Goal: Information Seeking & Learning: Check status

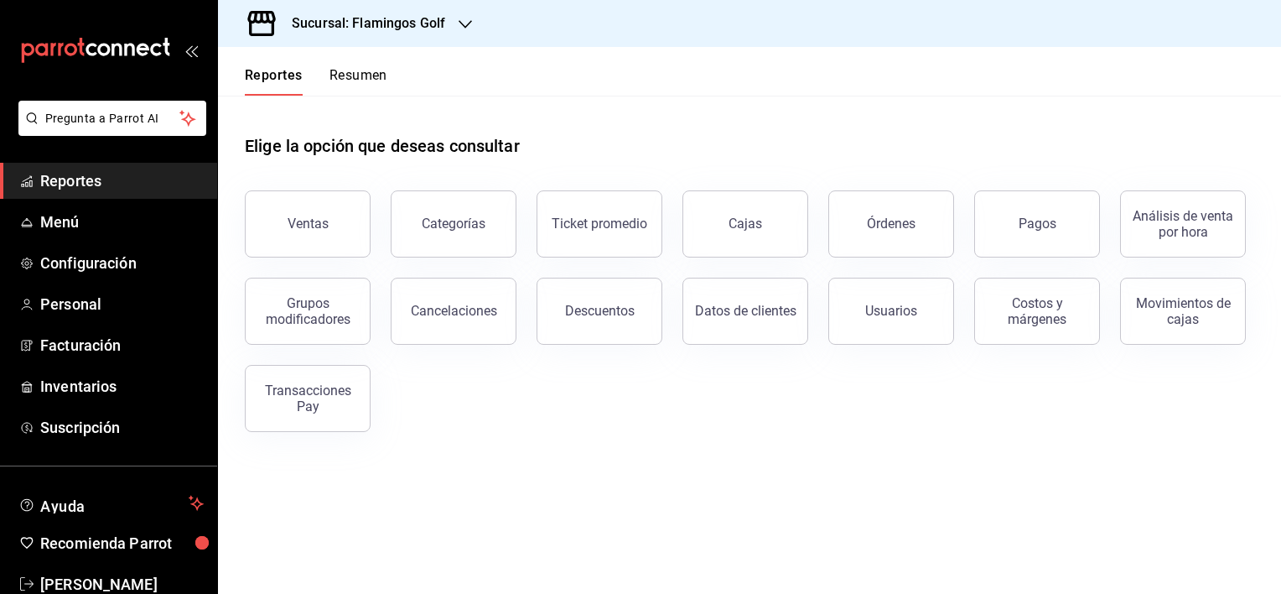
click at [324, 17] on h3 "Sucursal: Flamingos Golf" at bounding box center [361, 23] width 167 height 20
click at [288, 75] on span "Sabal (NAY)" at bounding box center [262, 73] width 63 height 18
click at [328, 221] on button "Ventas" at bounding box center [308, 223] width 126 height 67
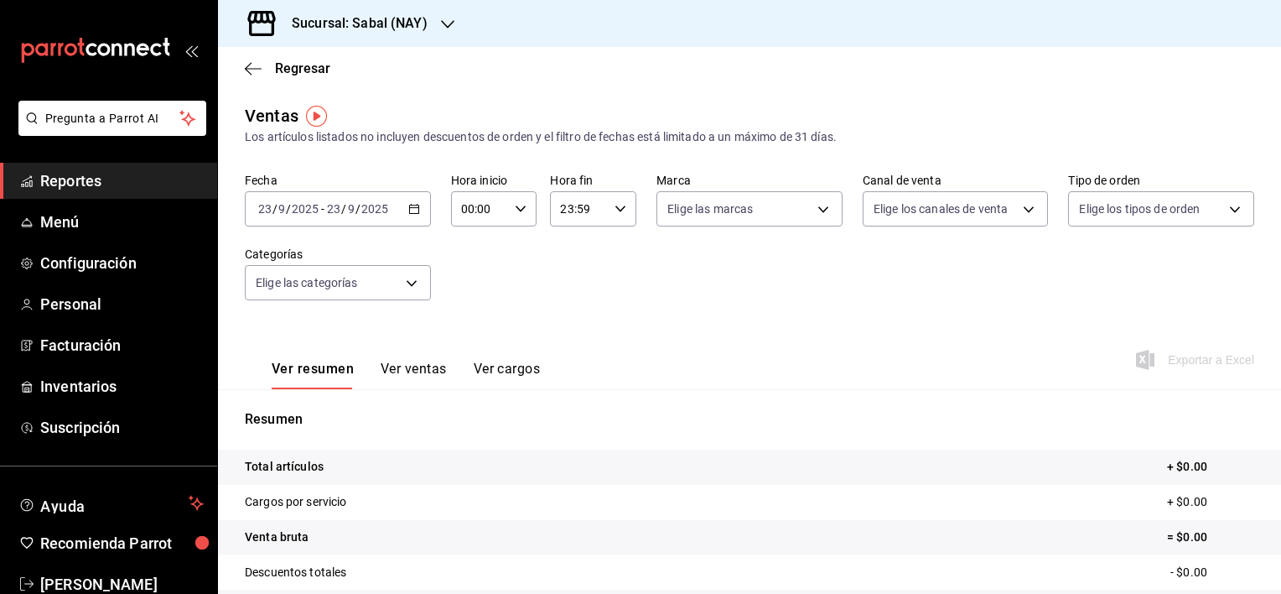
click at [413, 208] on \(Stroke\) "button" at bounding box center [413, 207] width 9 height 1
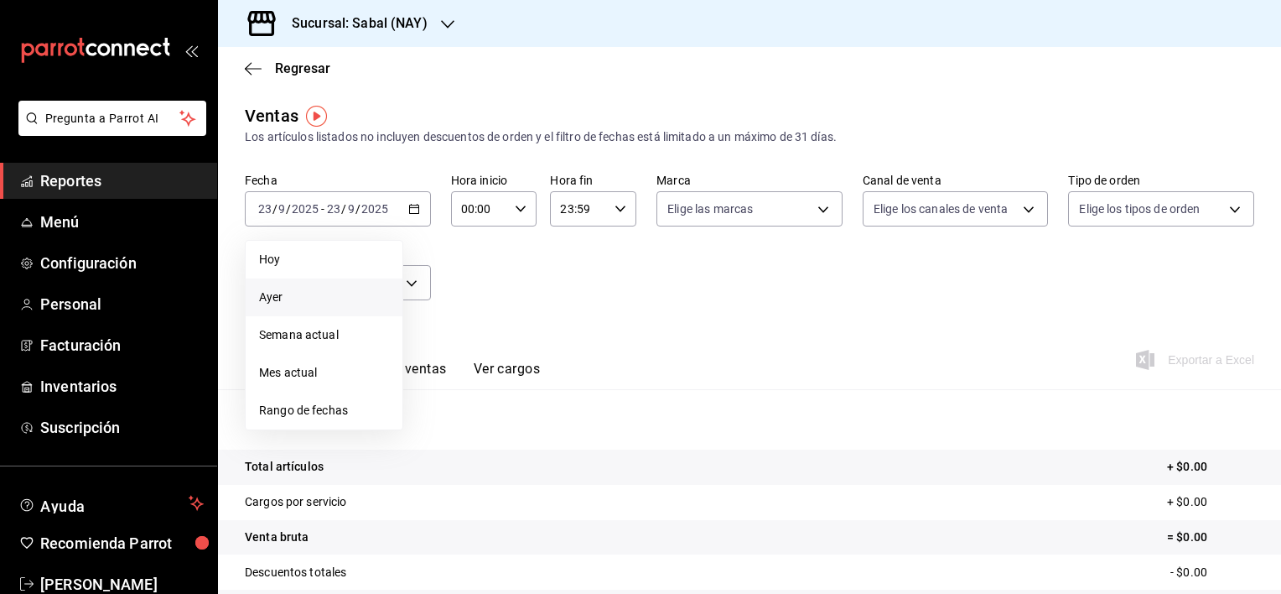
click at [291, 293] on span "Ayer" at bounding box center [324, 297] width 130 height 18
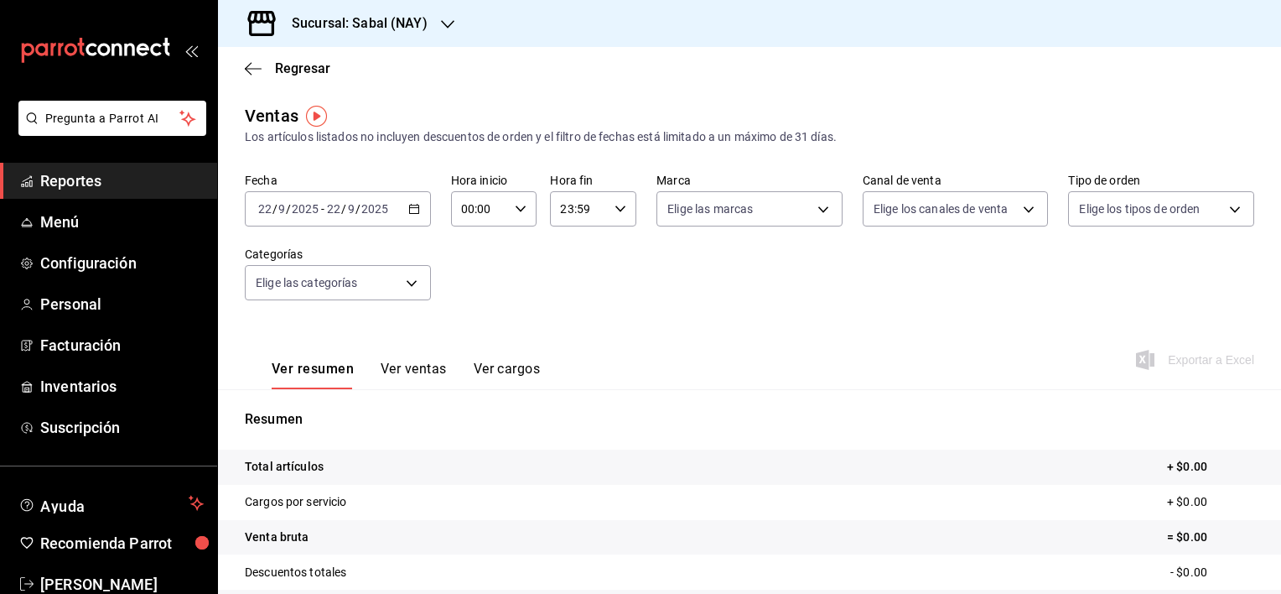
click at [386, 220] on div "[DATE] [DATE] - [DATE] [DATE]" at bounding box center [338, 208] width 186 height 35
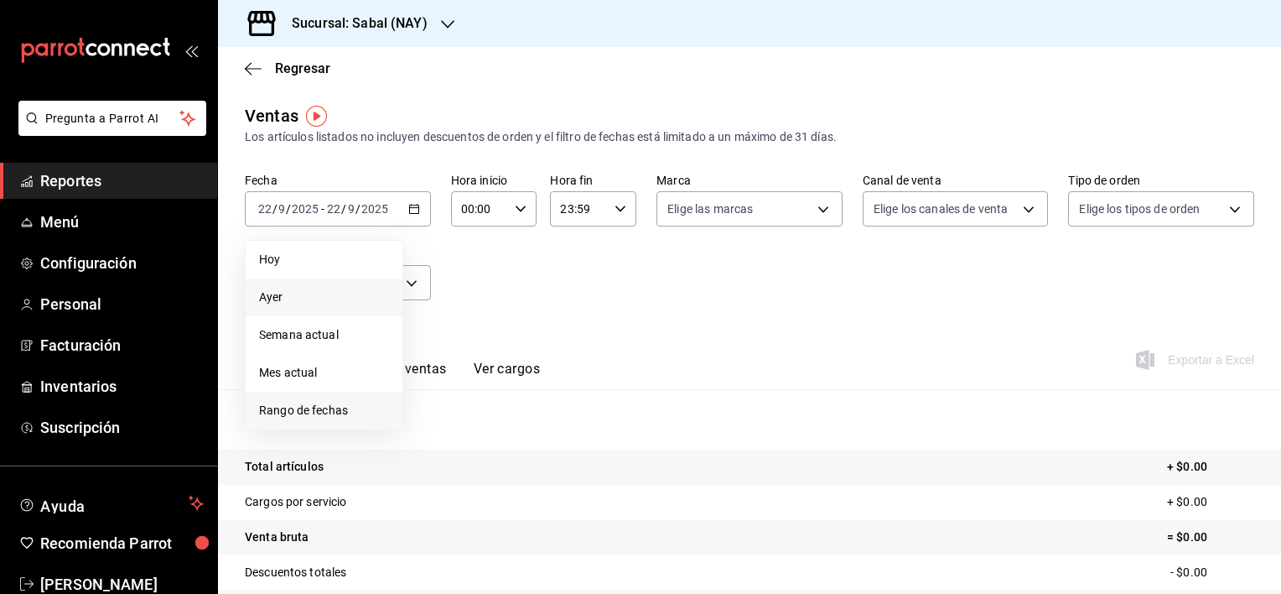
click at [344, 410] on span "Rango de fechas" at bounding box center [324, 411] width 130 height 18
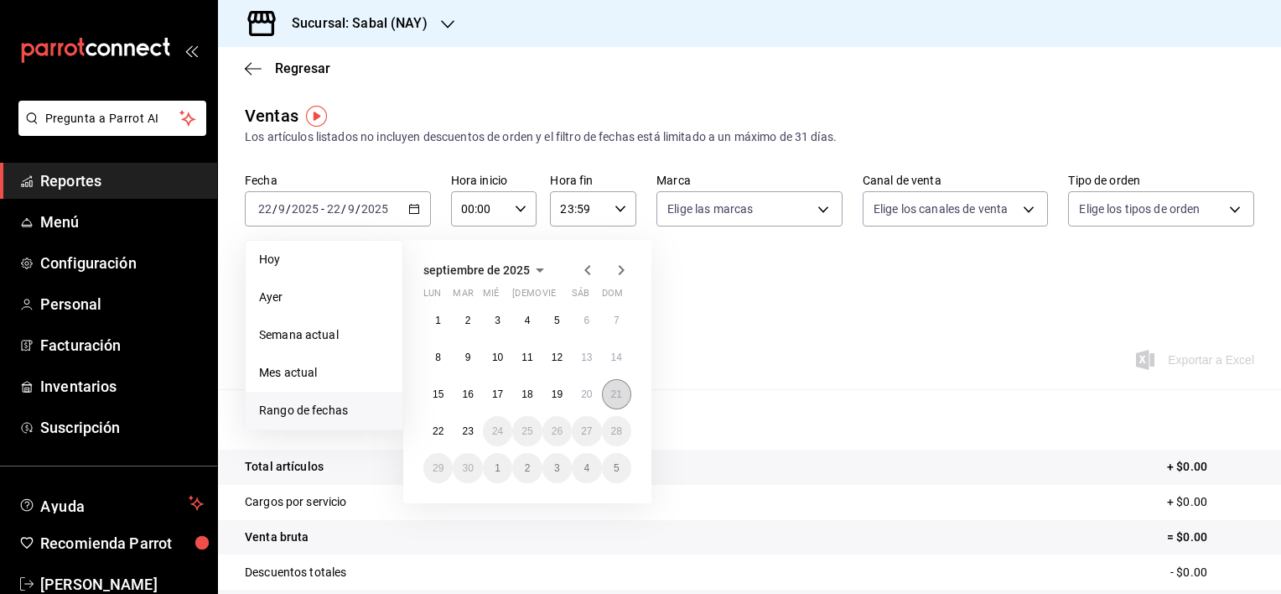
click at [615, 399] on button "21" at bounding box center [616, 394] width 29 height 30
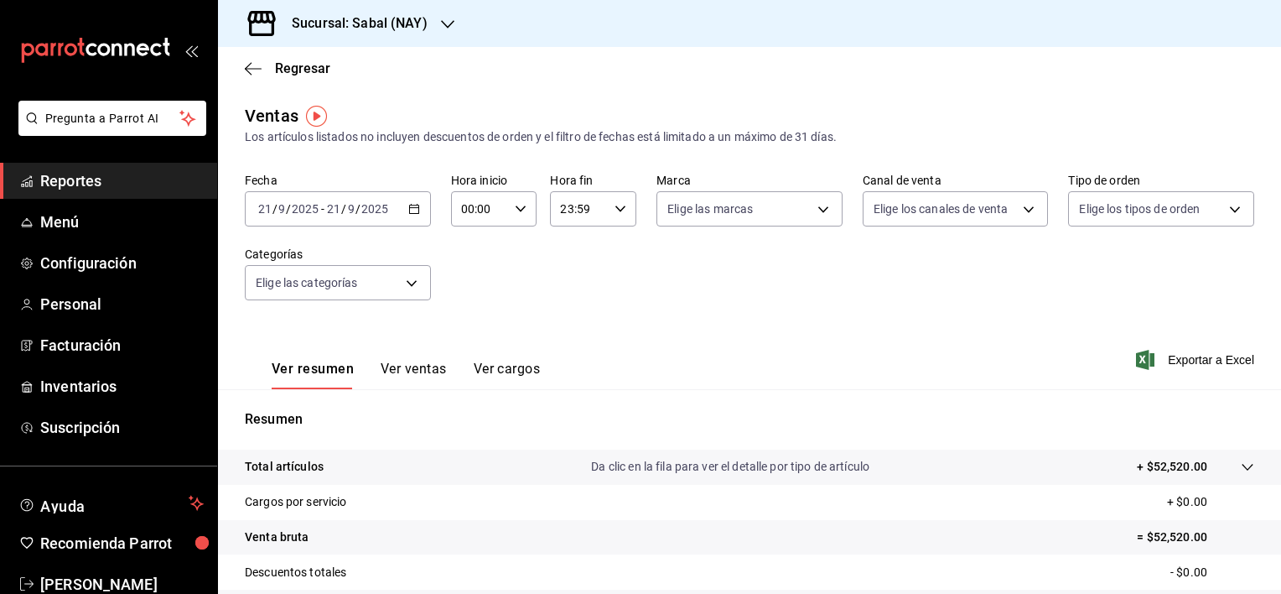
click at [402, 214] on div "[DATE] [DATE] - [DATE] [DATE]" at bounding box center [338, 208] width 186 height 35
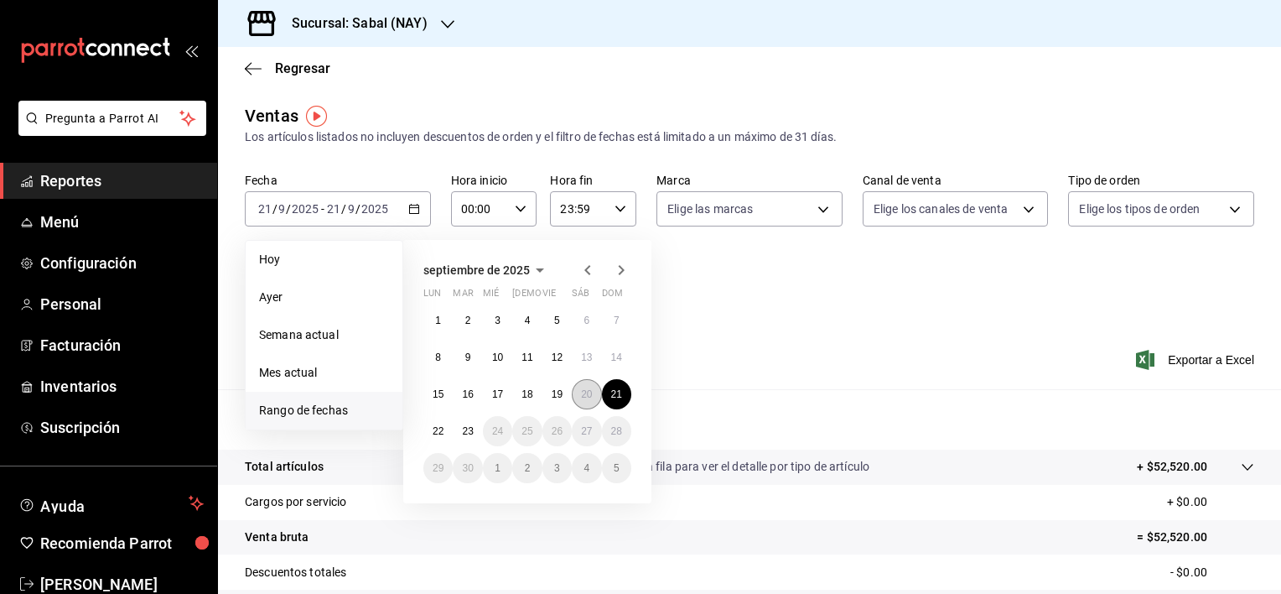
click at [582, 392] on abbr "20" at bounding box center [586, 394] width 11 height 12
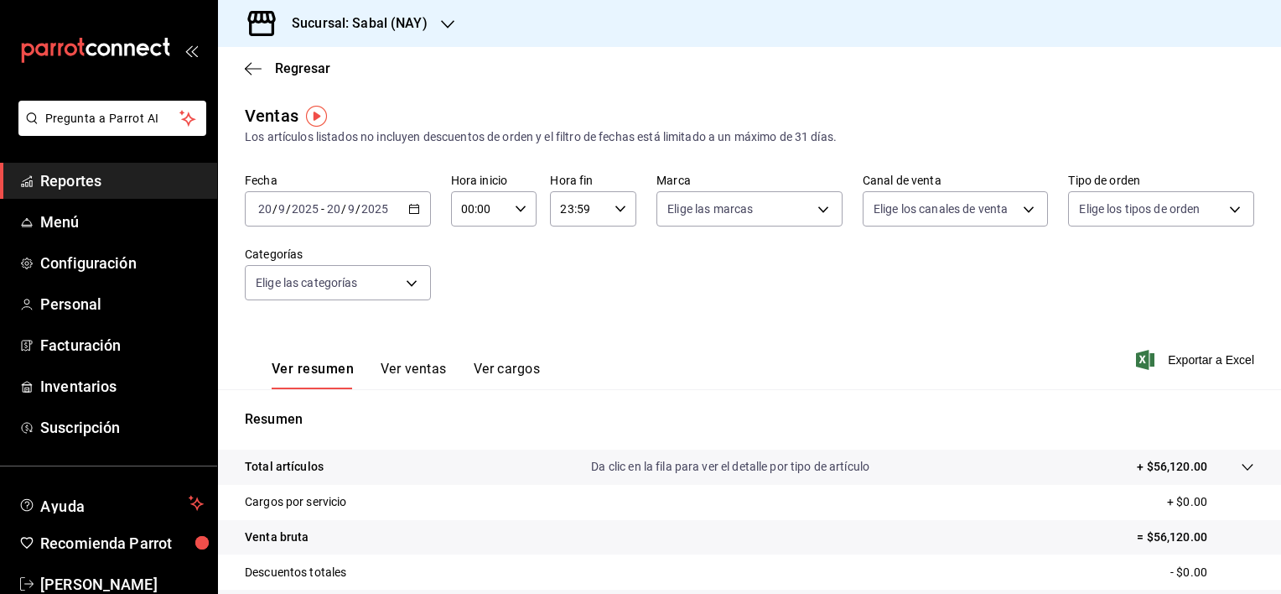
click at [558, 468] on div "Total artículos Da clic en la fila para ver el detalle por tipo de artículo + $…" at bounding box center [726, 467] width 963 height 18
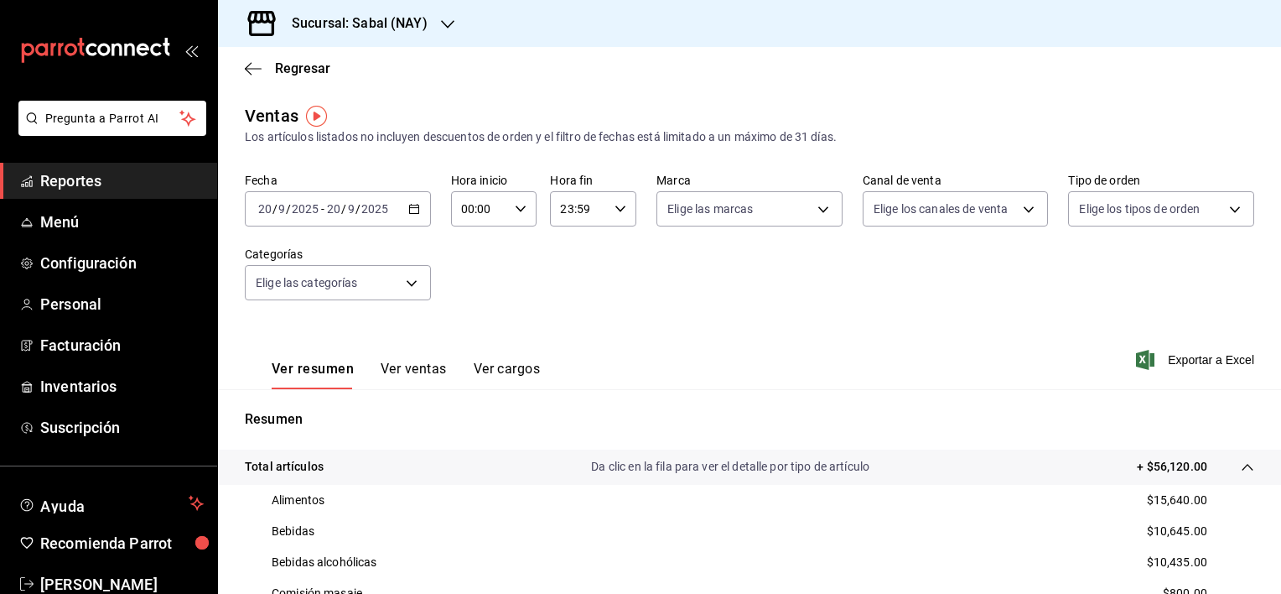
click at [404, 376] on button "Ver ventas" at bounding box center [414, 375] width 66 height 29
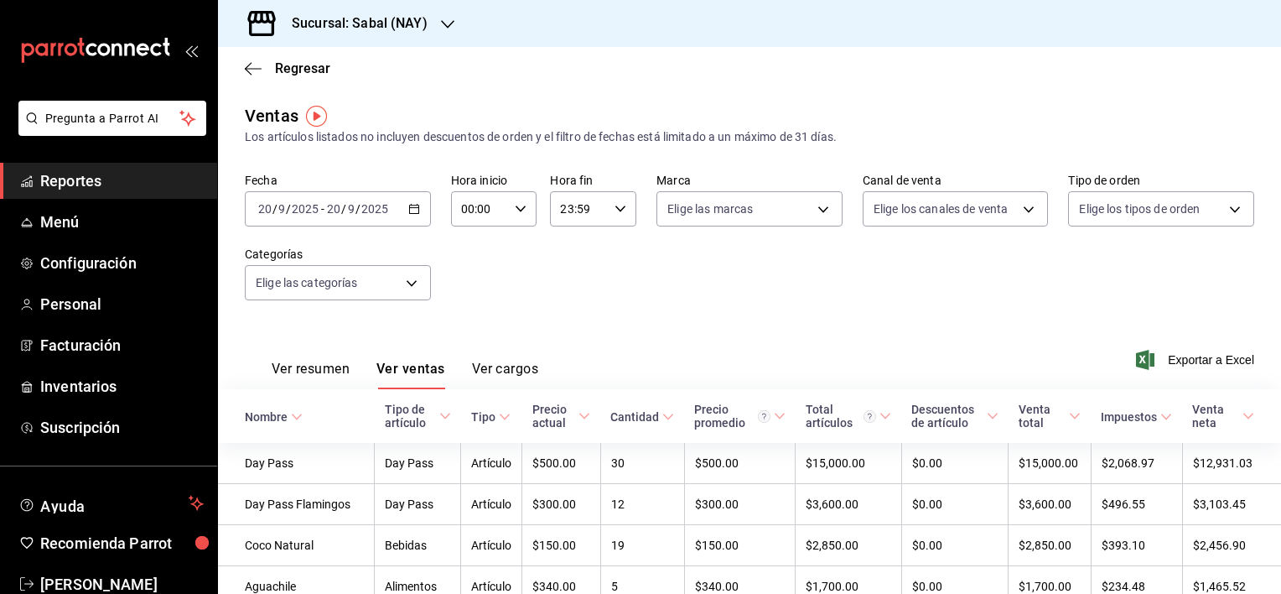
click at [409, 208] on \(Stroke\) "button" at bounding box center [413, 207] width 9 height 1
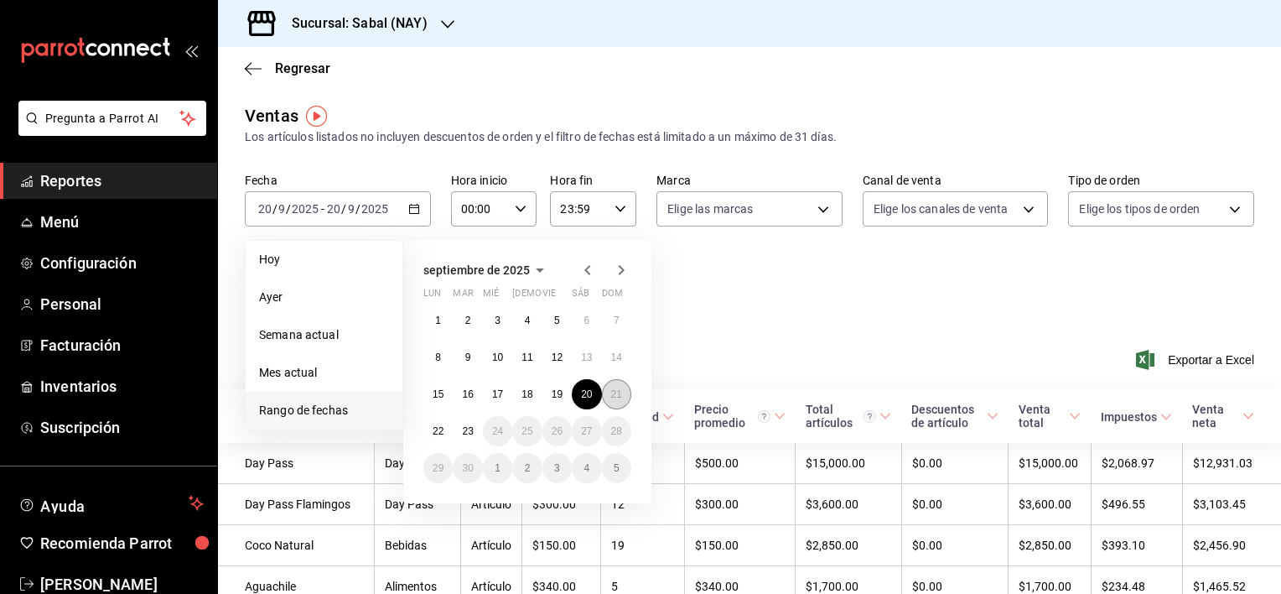
click at [617, 397] on abbr "21" at bounding box center [616, 394] width 11 height 12
click at [613, 397] on abbr "21" at bounding box center [616, 394] width 11 height 12
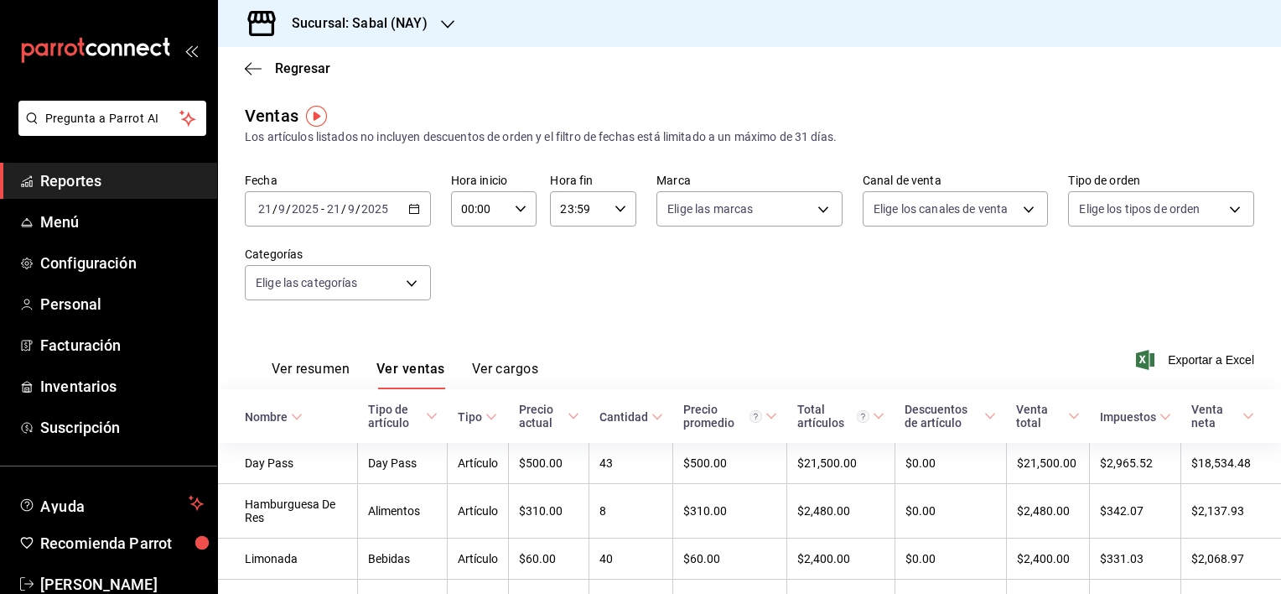
click at [319, 366] on button "Ver resumen" at bounding box center [311, 375] width 78 height 29
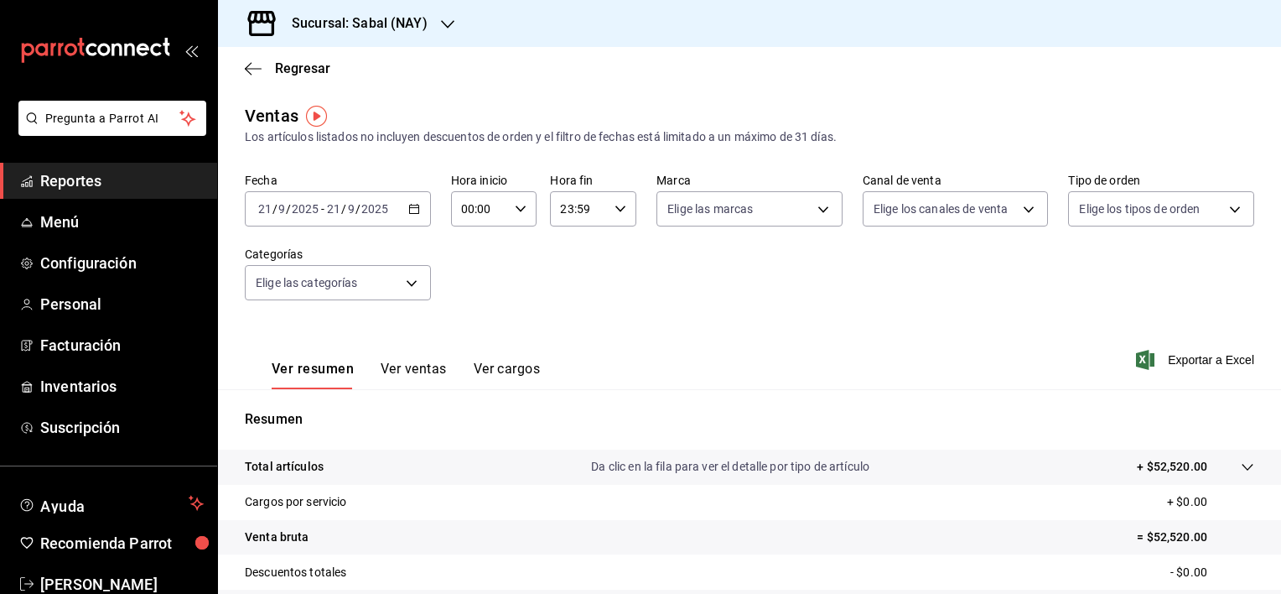
click at [598, 473] on p "Da clic en la fila para ver el detalle por tipo de artículo" at bounding box center [730, 467] width 278 height 18
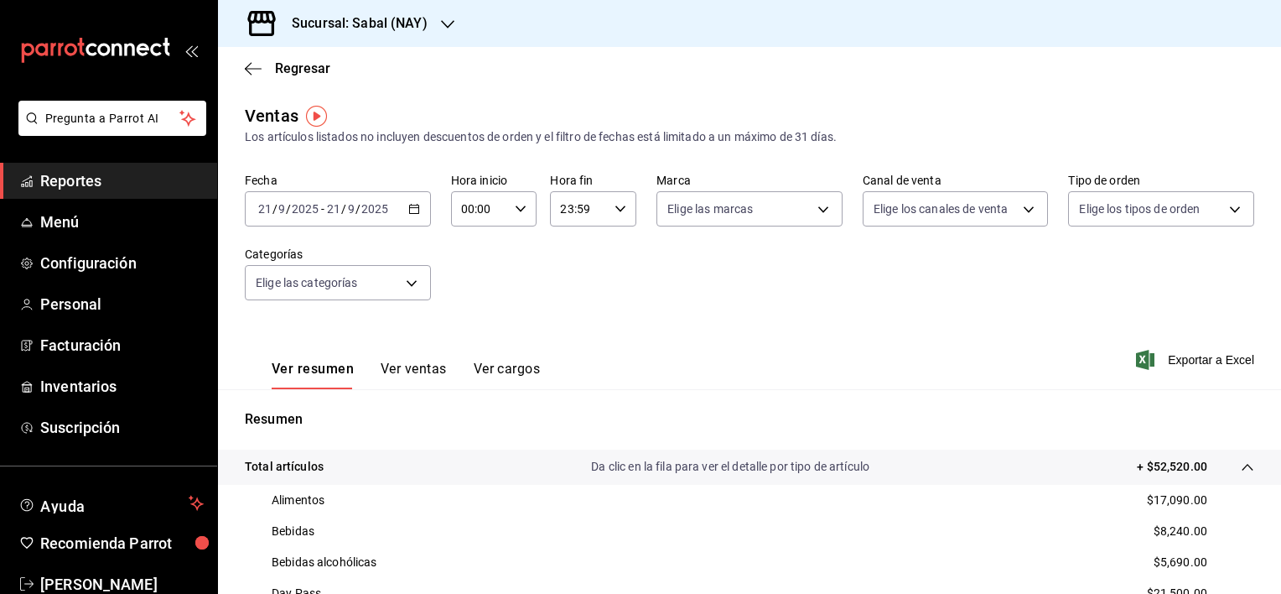
click at [402, 371] on button "Ver ventas" at bounding box center [414, 375] width 66 height 29
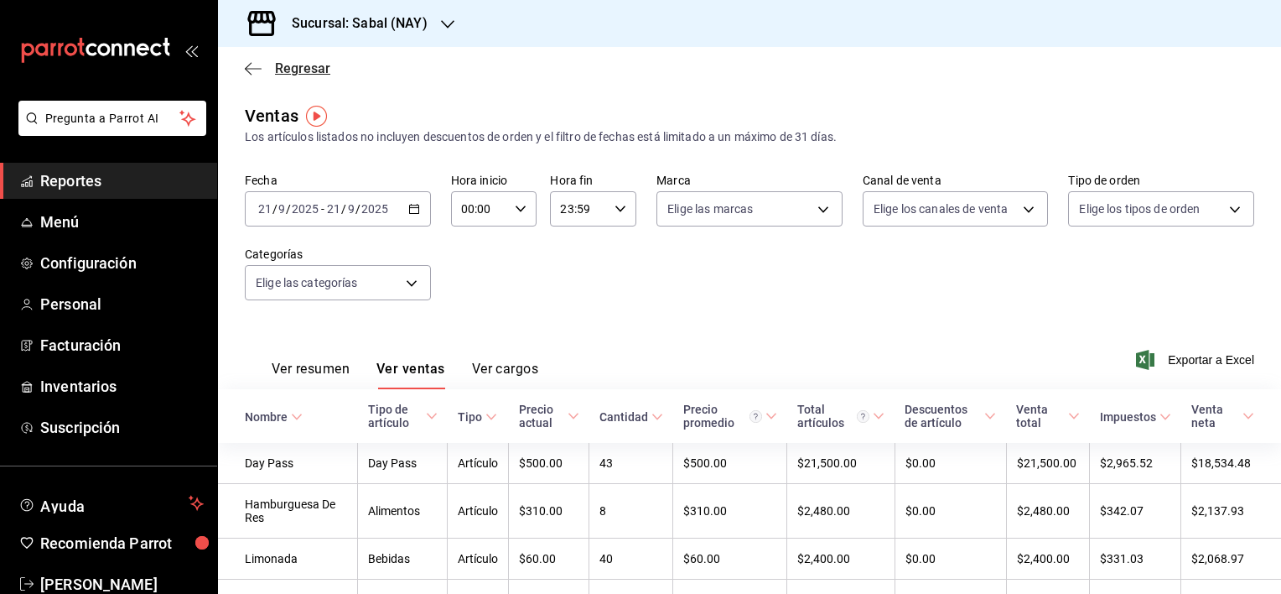
click at [256, 69] on icon "button" at bounding box center [253, 68] width 17 height 15
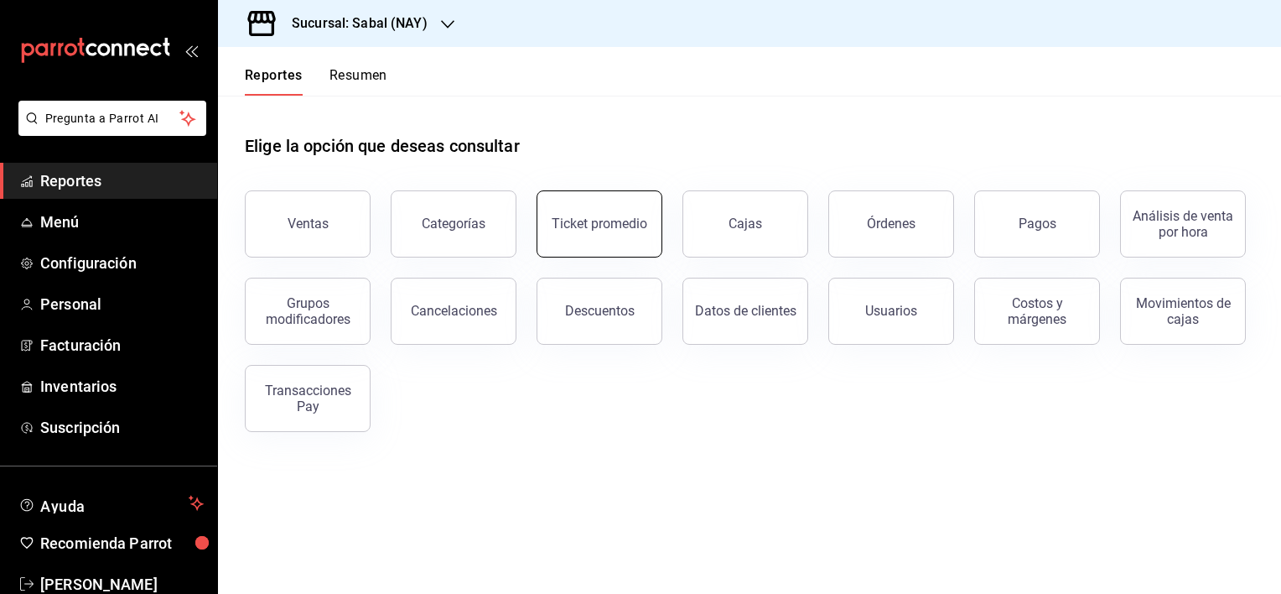
click at [596, 219] on div "Ticket promedio" at bounding box center [600, 223] width 96 height 16
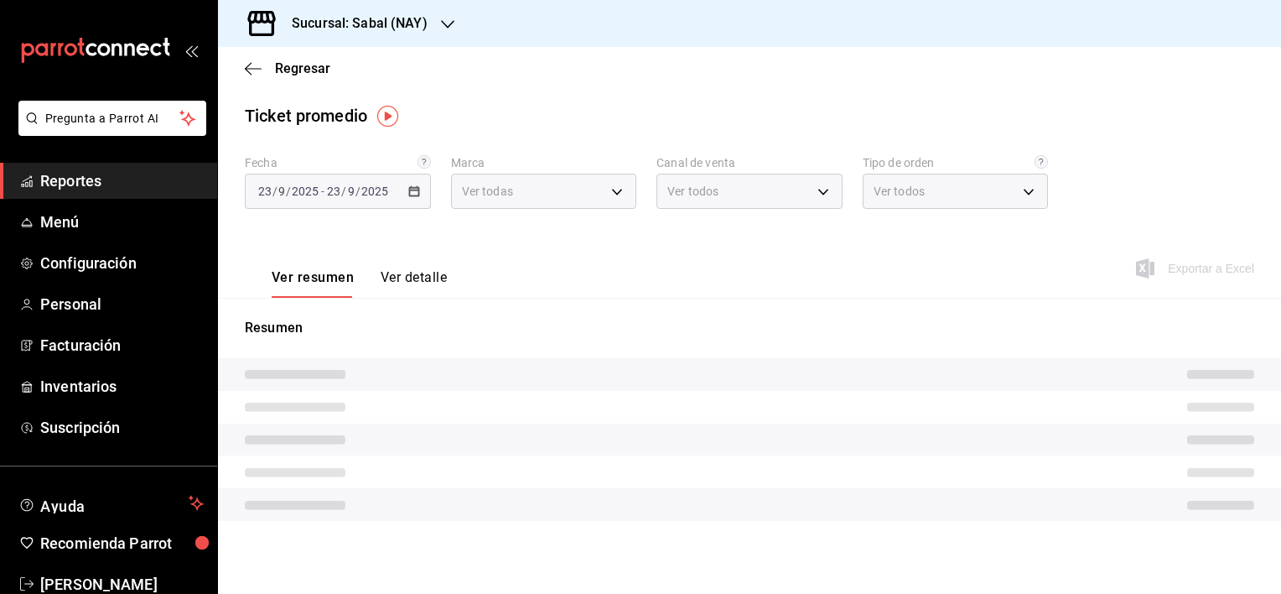
type input "7bb9fc4a-963e-4e00-9402-9ac56289446f"
type input "PARROT,UBER_EATS,RAPPI,DIDI_FOOD,ONLINE"
type input "dc4a329a-fcbf-4fa6-a40a-eb4151cc9adb,01dead97-7c83-45e3-99ab-5f2f54dd252f,EXTER…"
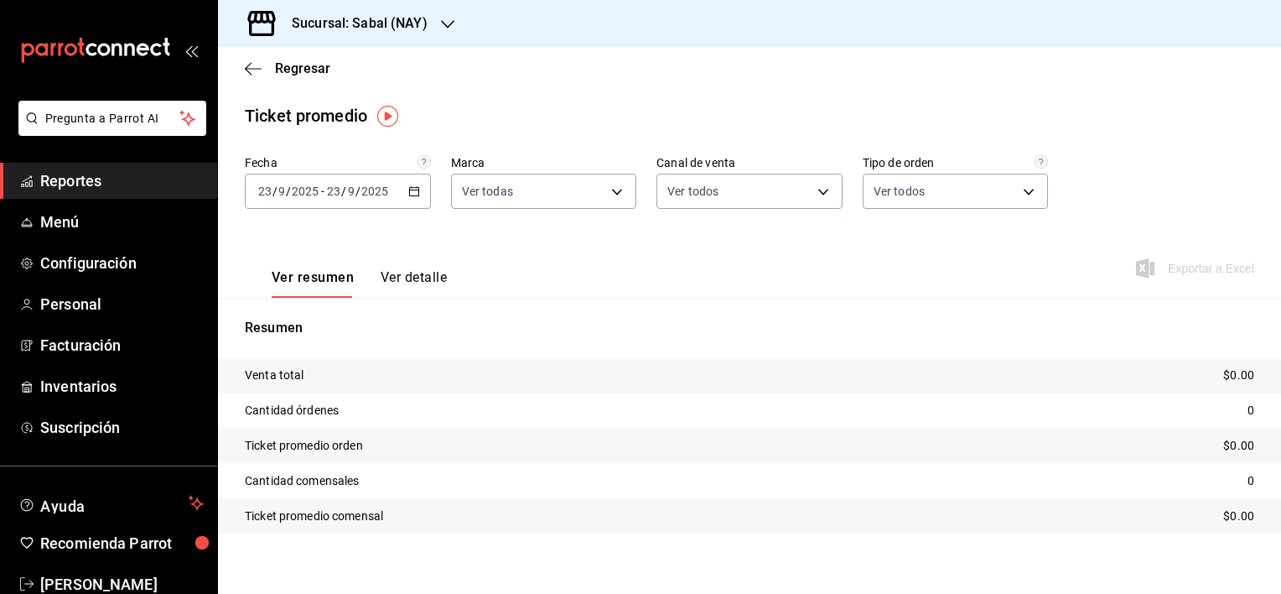
click at [409, 193] on icon "button" at bounding box center [414, 191] width 12 height 12
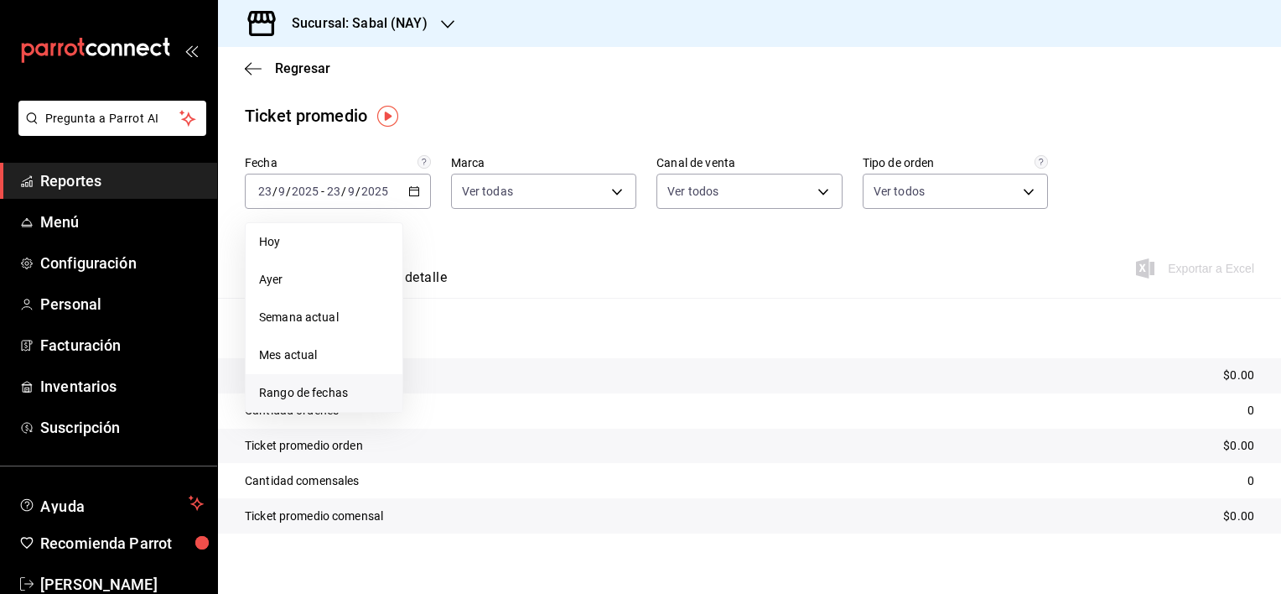
click at [299, 399] on span "Rango de fechas" at bounding box center [324, 393] width 130 height 18
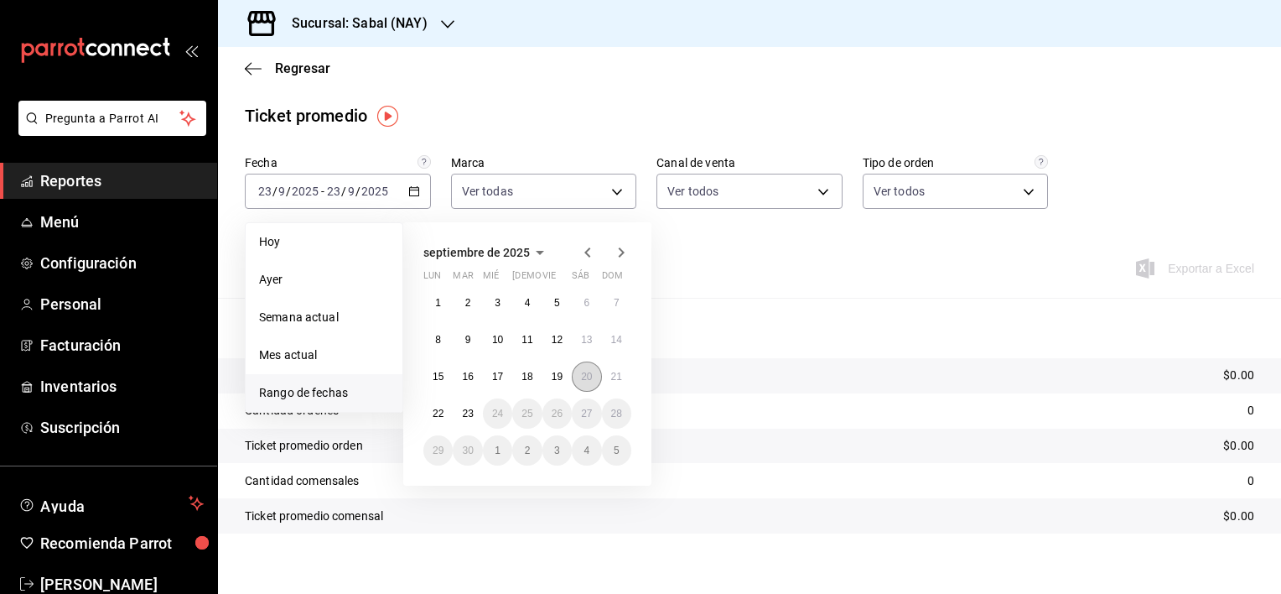
click at [588, 385] on button "20" at bounding box center [586, 376] width 29 height 30
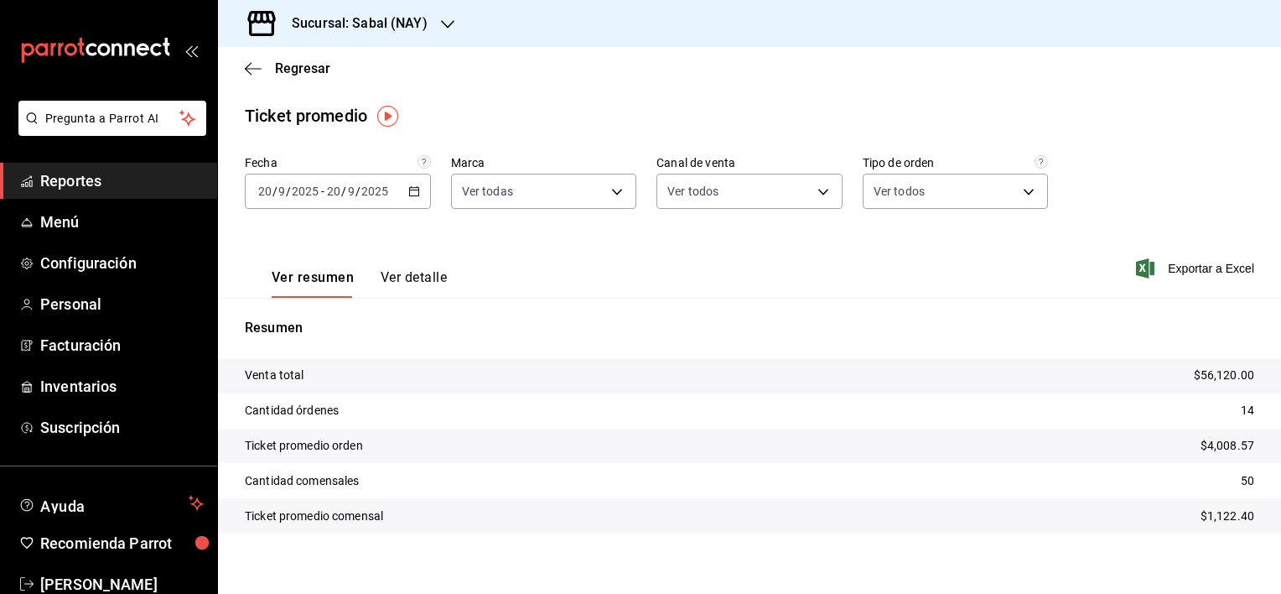
click at [412, 192] on icon "button" at bounding box center [414, 191] width 12 height 12
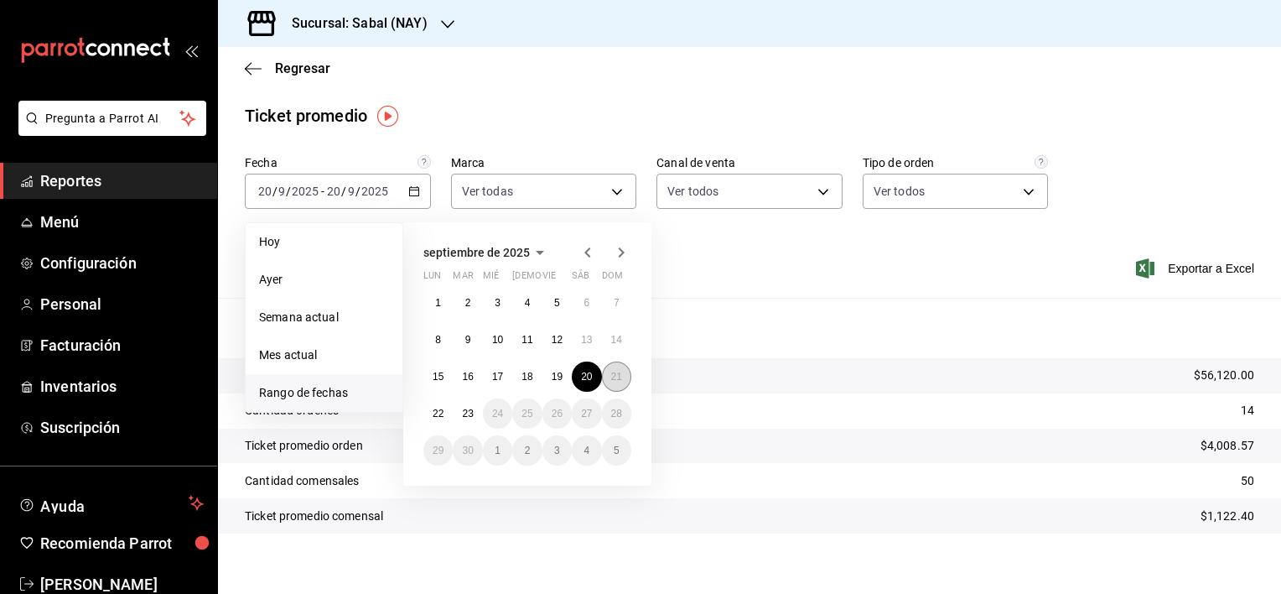
click at [617, 379] on abbr "21" at bounding box center [616, 377] width 11 height 12
click at [616, 380] on abbr "21" at bounding box center [616, 377] width 11 height 12
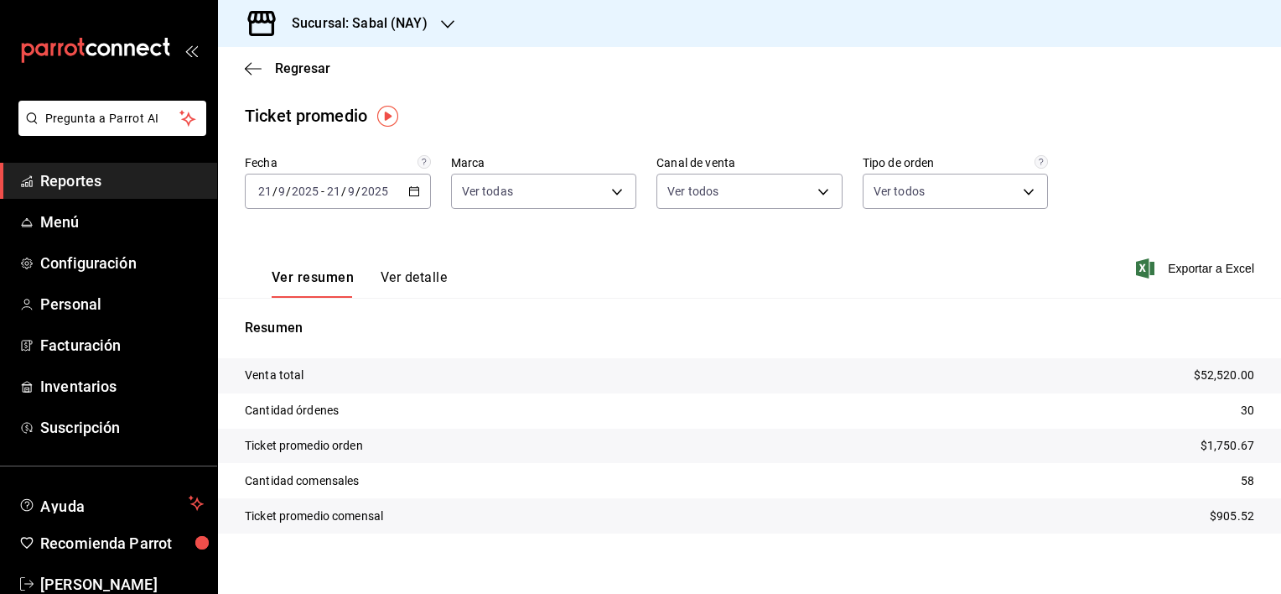
click at [1012, 536] on div "Venta total $52,520.00 Cantidad órdenes 30 Ticket promedio orden $1,750.67 Cant…" at bounding box center [749, 455] width 1063 height 195
click at [251, 70] on icon "button" at bounding box center [253, 68] width 17 height 15
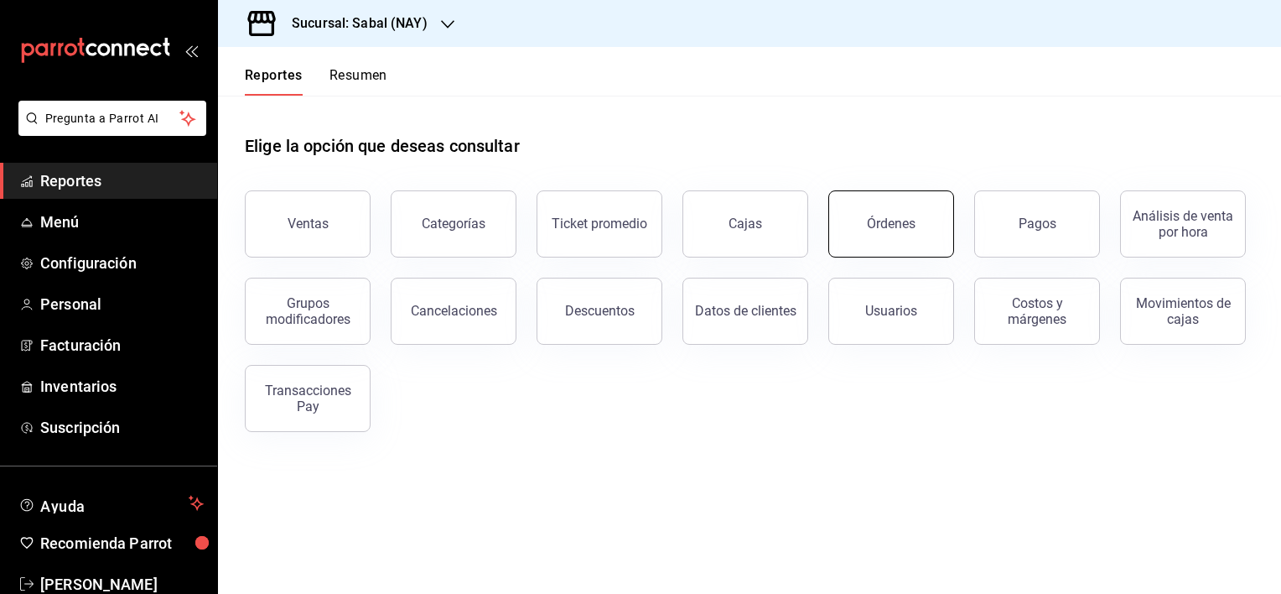
click at [902, 226] on div "Órdenes" at bounding box center [891, 223] width 49 height 16
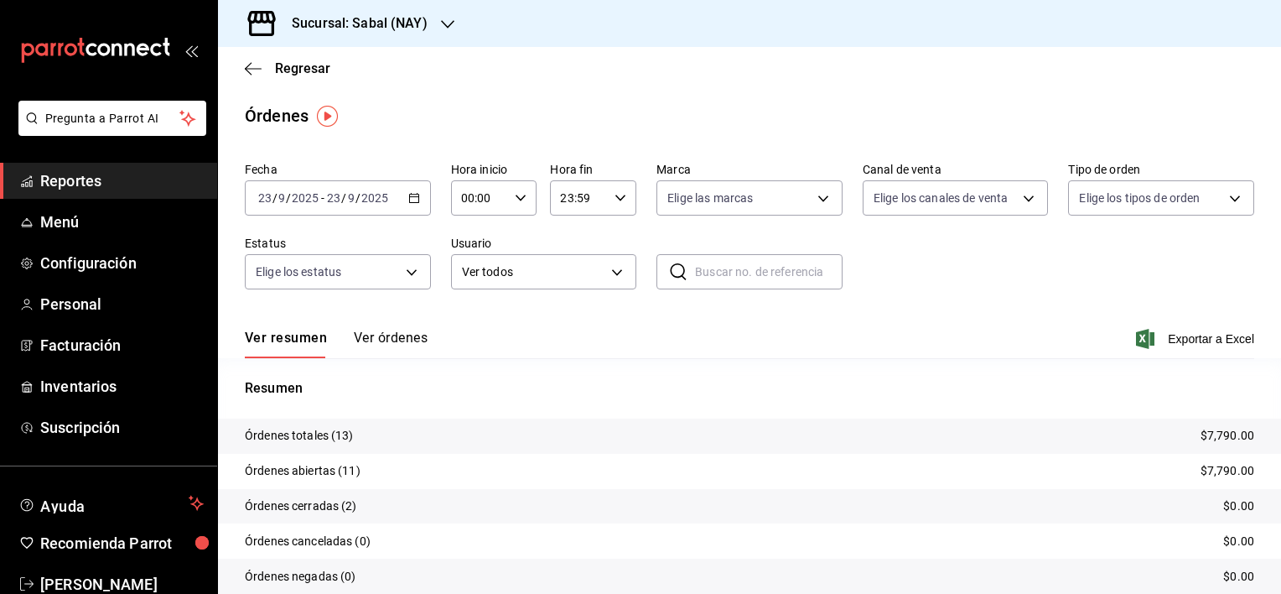
click at [404, 336] on button "Ver órdenes" at bounding box center [391, 344] width 74 height 29
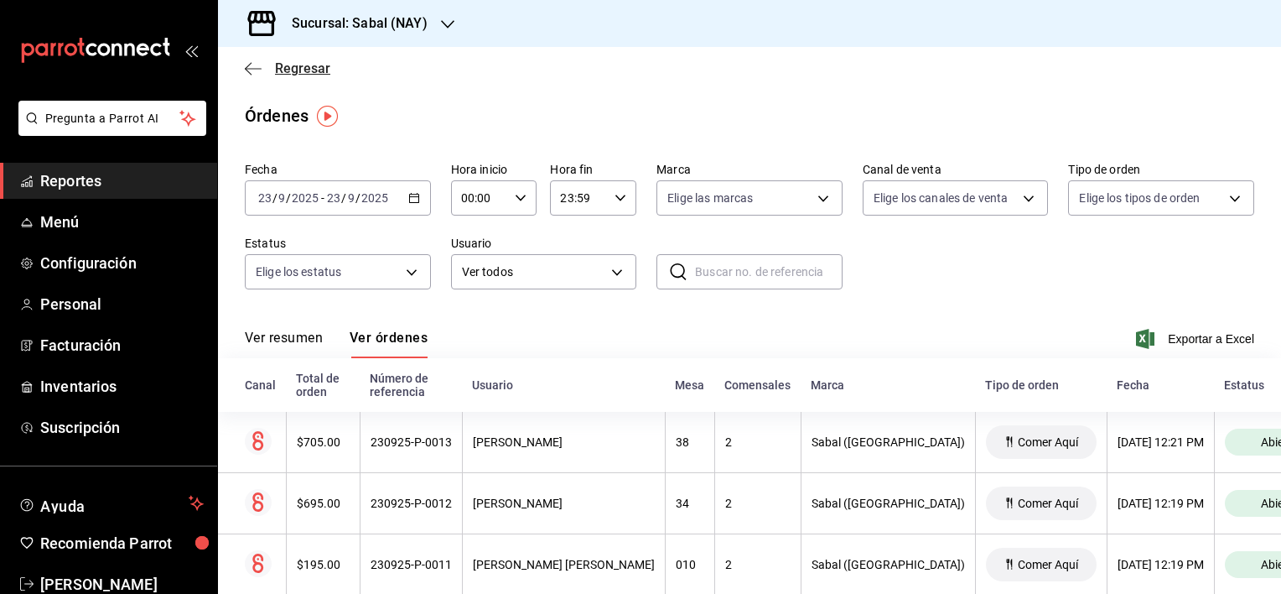
click at [246, 71] on icon "button" at bounding box center [253, 68] width 17 height 15
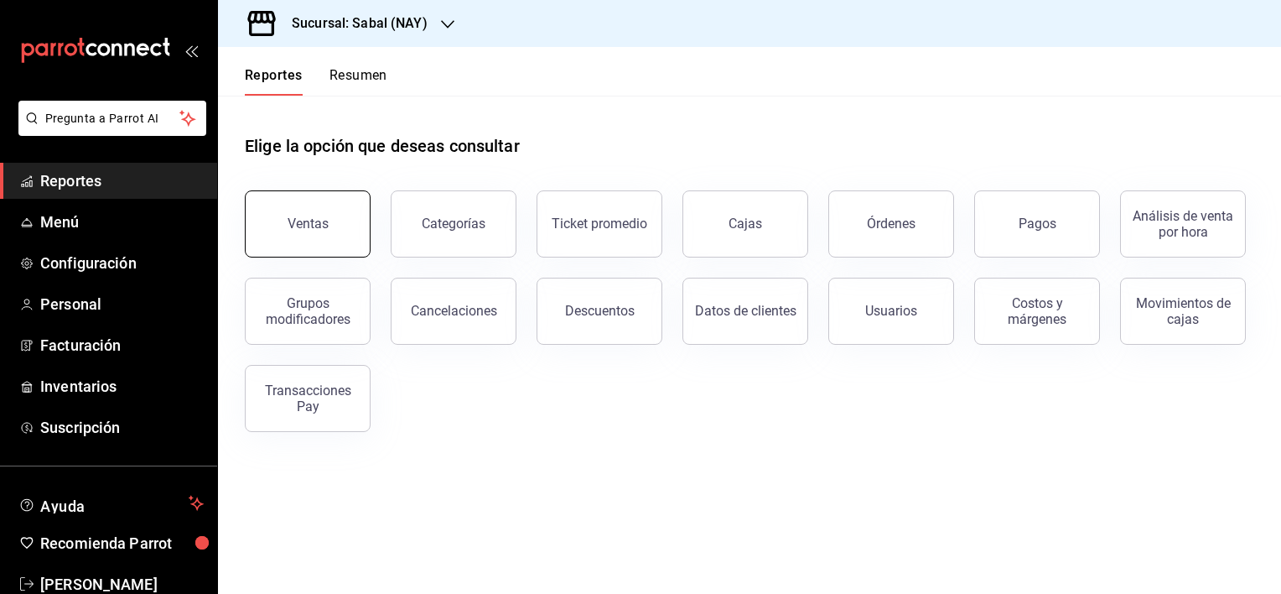
click at [345, 218] on button "Ventas" at bounding box center [308, 223] width 126 height 67
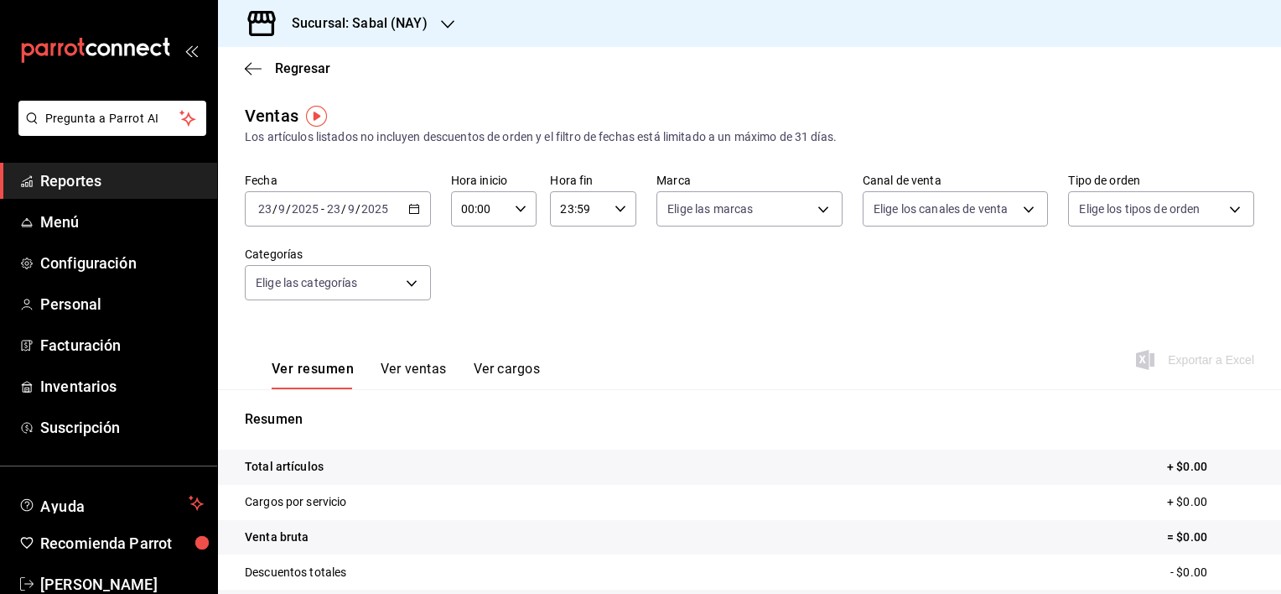
click at [408, 210] on icon "button" at bounding box center [414, 209] width 12 height 12
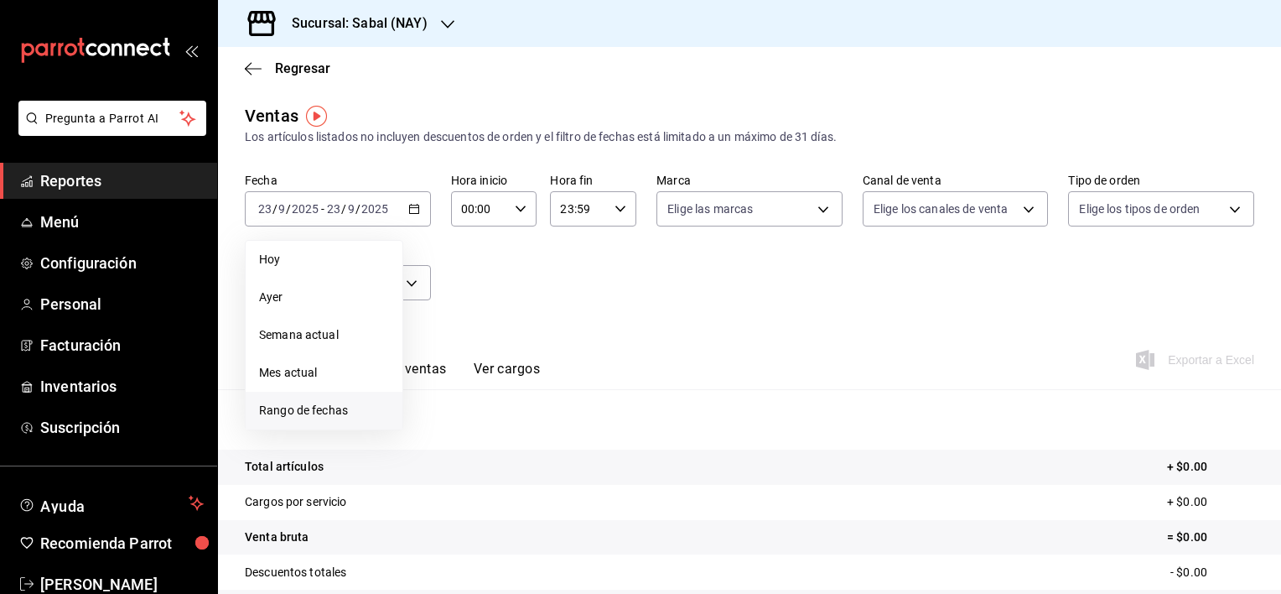
click at [306, 416] on span "Rango de fechas" at bounding box center [324, 411] width 130 height 18
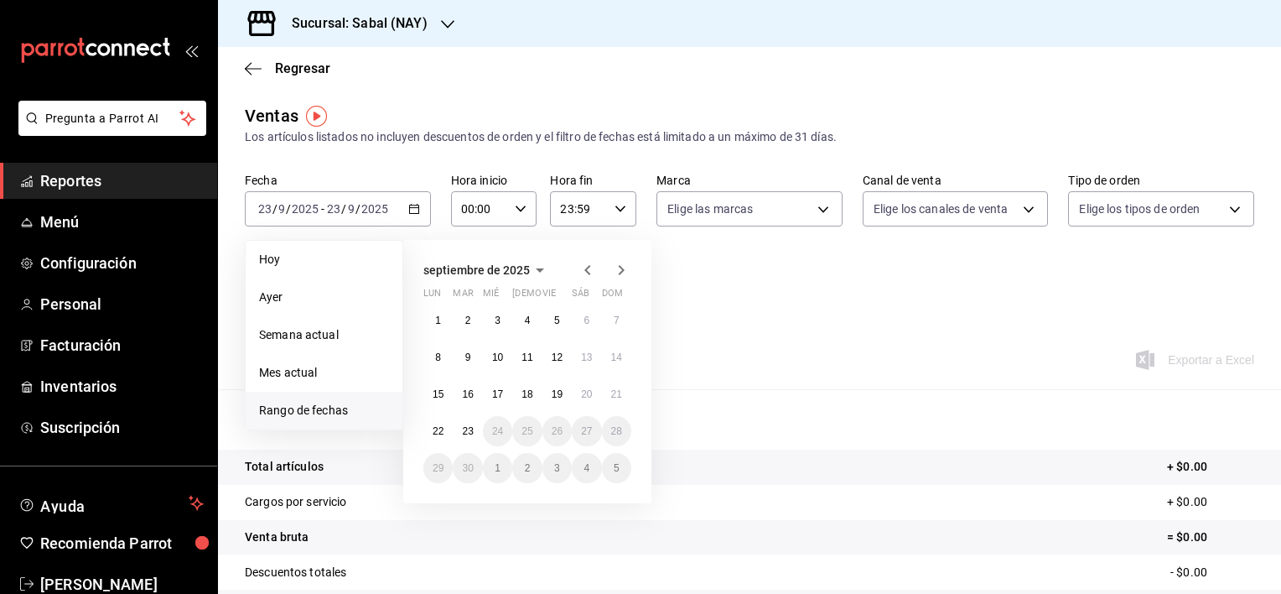
click at [803, 330] on div "Ver resumen Ver ventas Ver cargos Exportar a Excel" at bounding box center [749, 354] width 1063 height 69
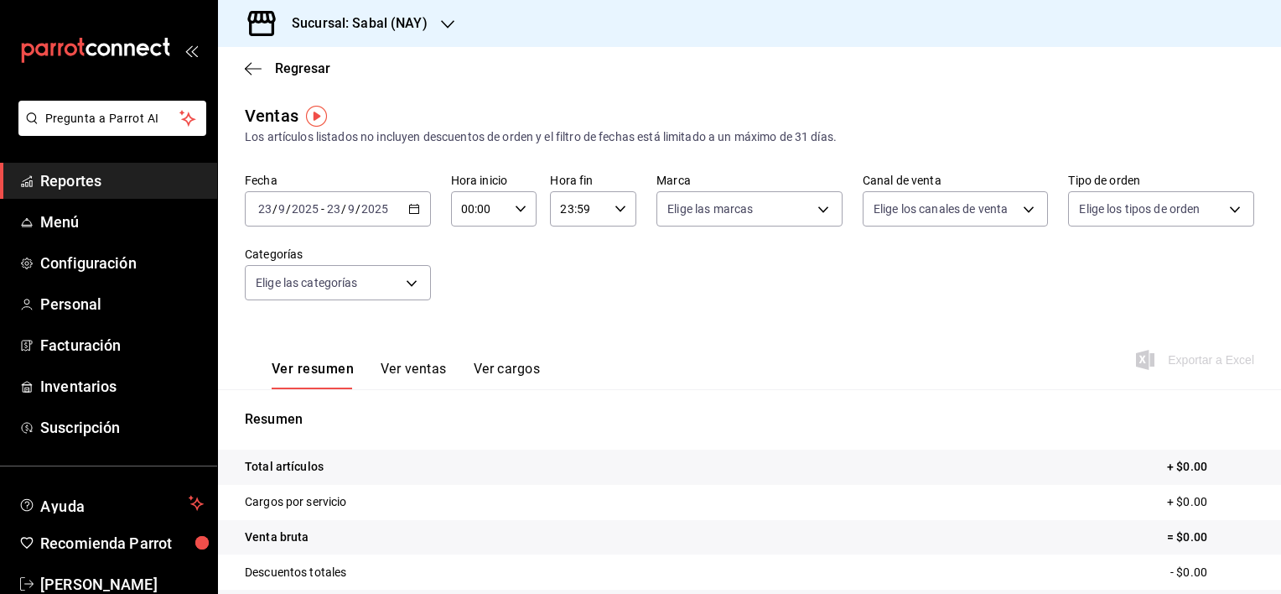
click at [408, 209] on icon "button" at bounding box center [414, 209] width 12 height 12
click at [802, 382] on div "Ver resumen Ver ventas Ver cargos Exportar a Excel" at bounding box center [749, 354] width 1063 height 69
click at [254, 67] on icon "button" at bounding box center [253, 68] width 17 height 15
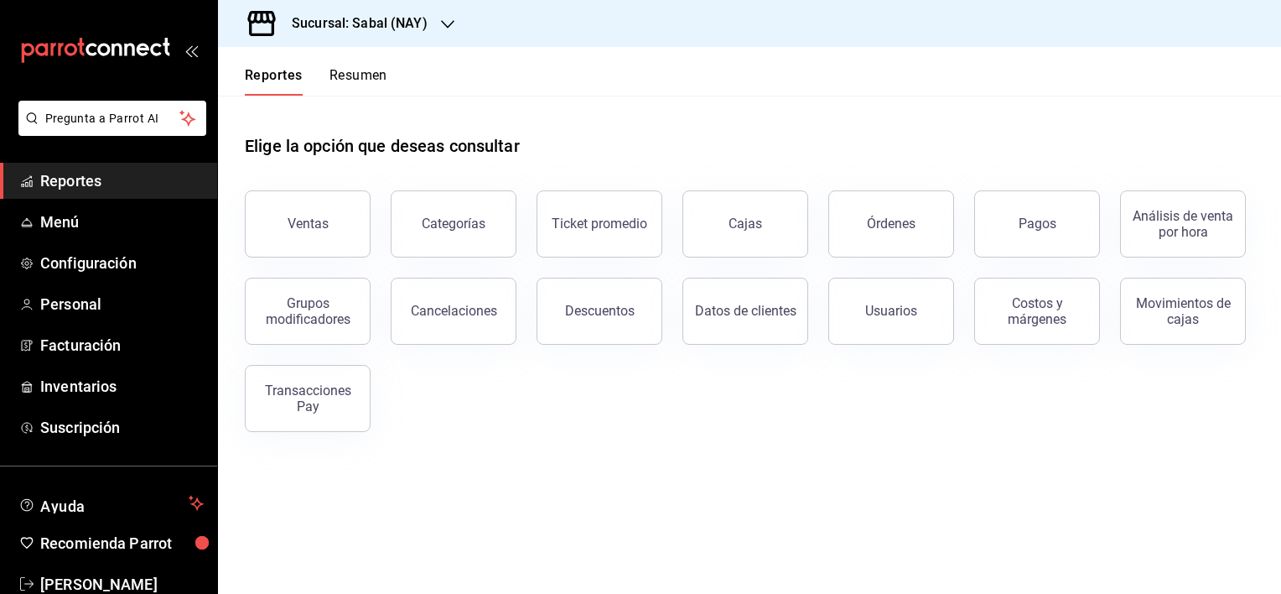
click at [740, 433] on div "Elige la opción que deseas consultar Ventas Categorías Ticket promedio Cajas Ór…" at bounding box center [749, 277] width 1063 height 363
click at [906, 236] on button "Órdenes" at bounding box center [891, 223] width 126 height 67
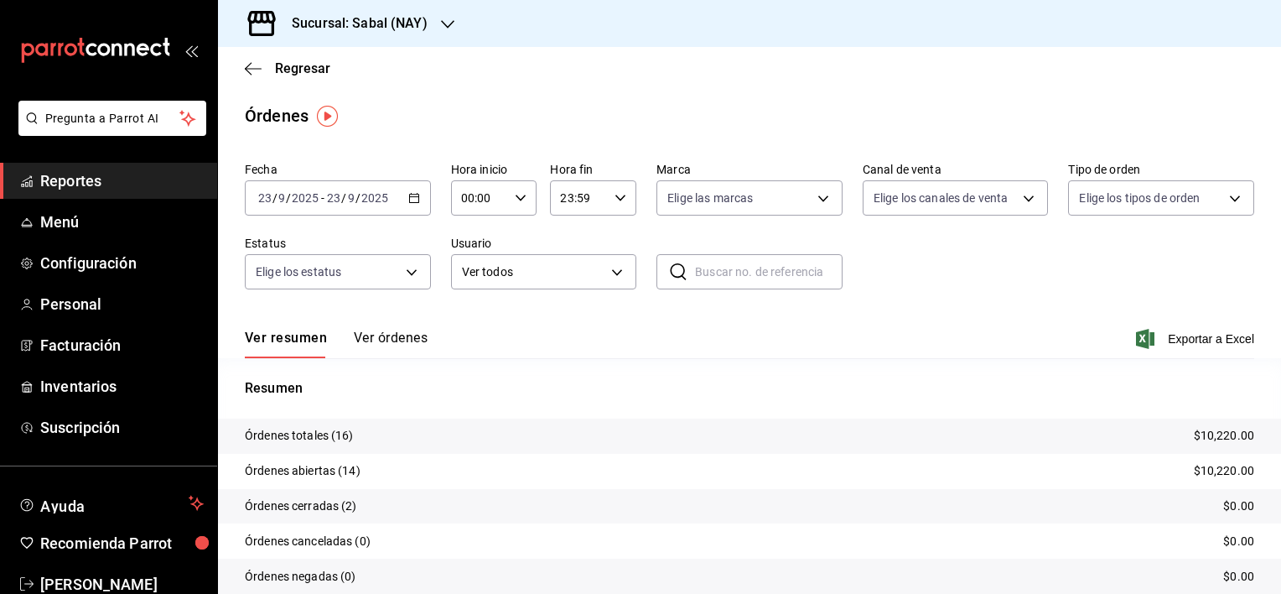
click at [407, 186] on div "[DATE] [DATE] - [DATE] [DATE]" at bounding box center [338, 197] width 186 height 35
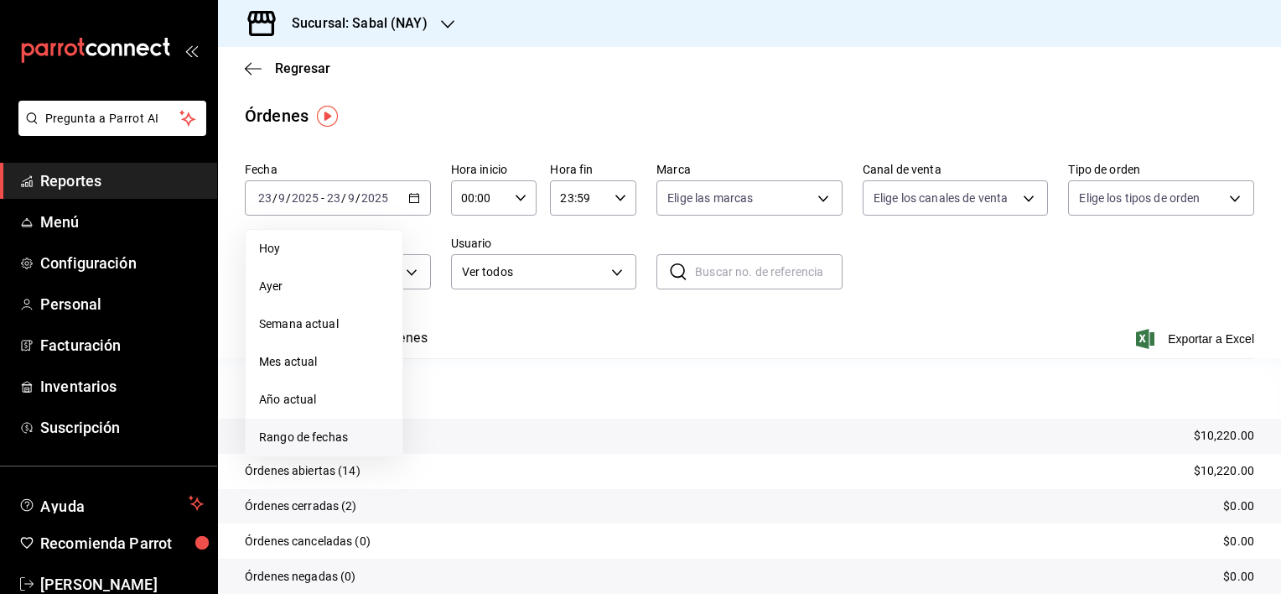
click at [293, 443] on span "Rango de fechas" at bounding box center [324, 437] width 130 height 18
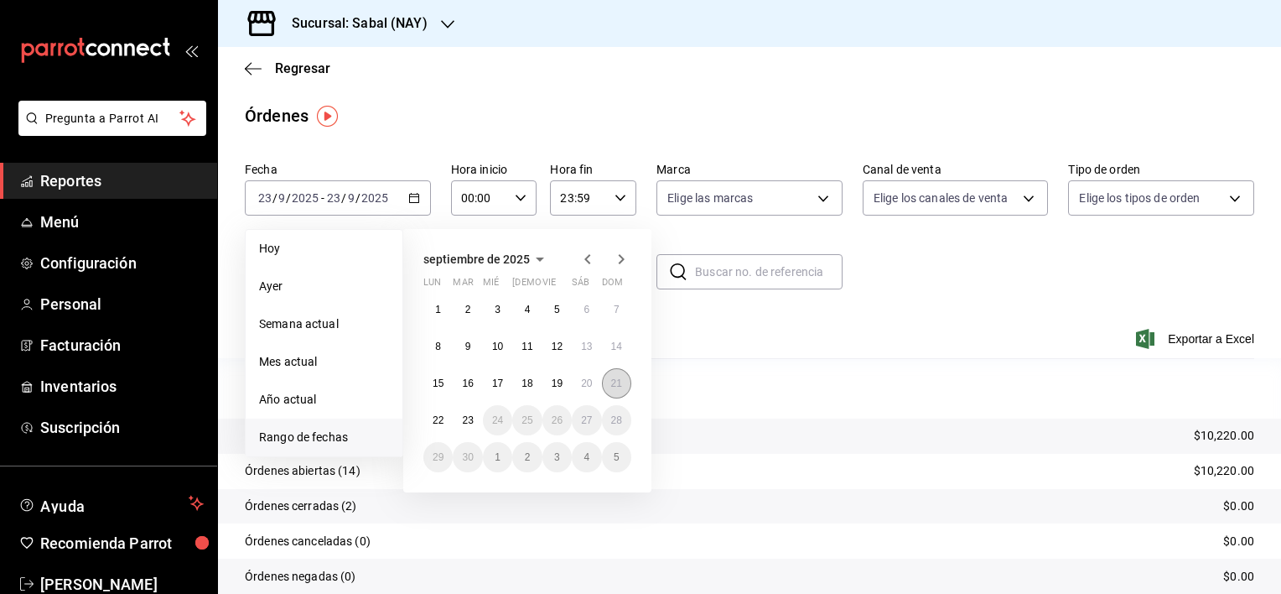
click at [614, 392] on button "21" at bounding box center [616, 383] width 29 height 30
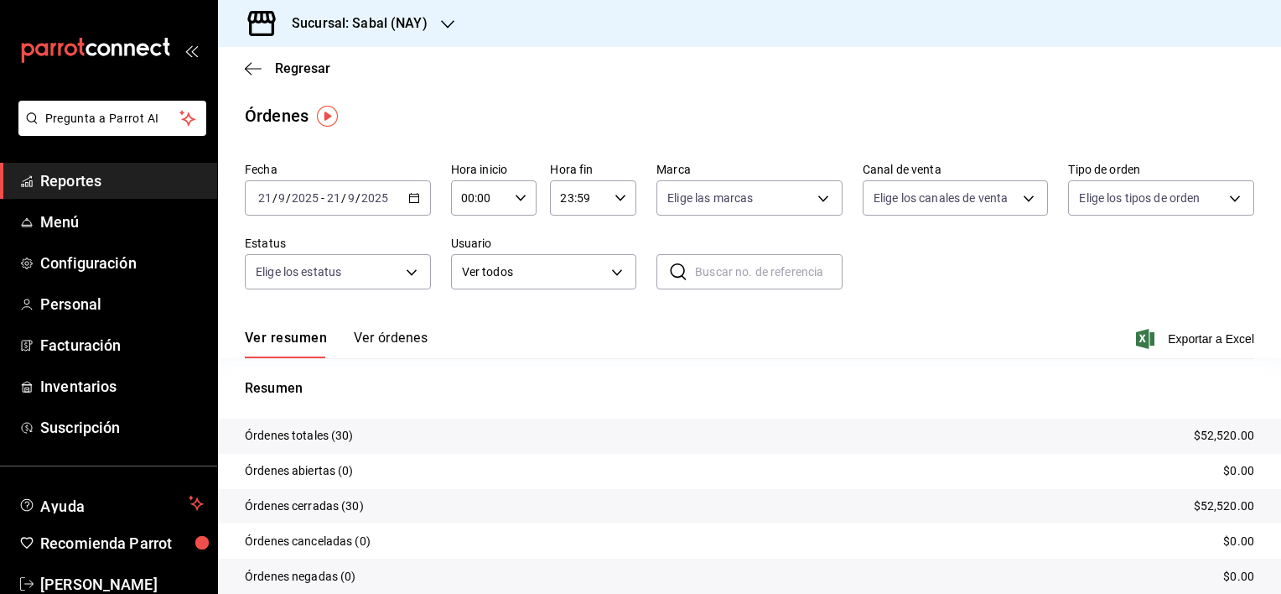
click at [378, 342] on button "Ver órdenes" at bounding box center [391, 344] width 74 height 29
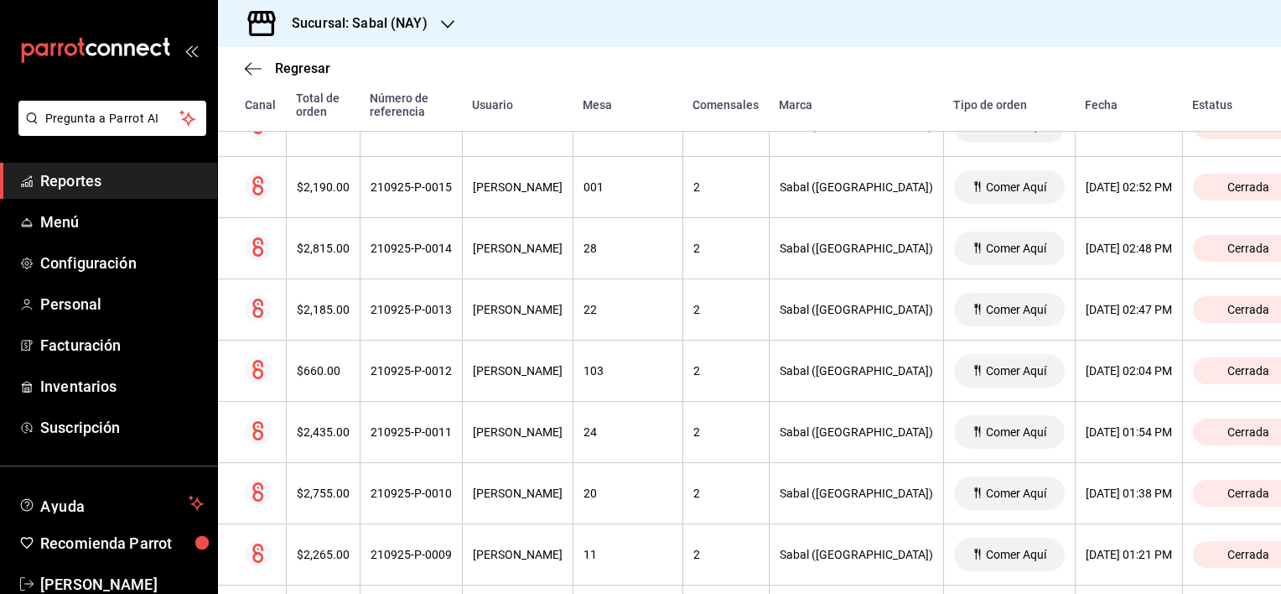
scroll to position [1715, 0]
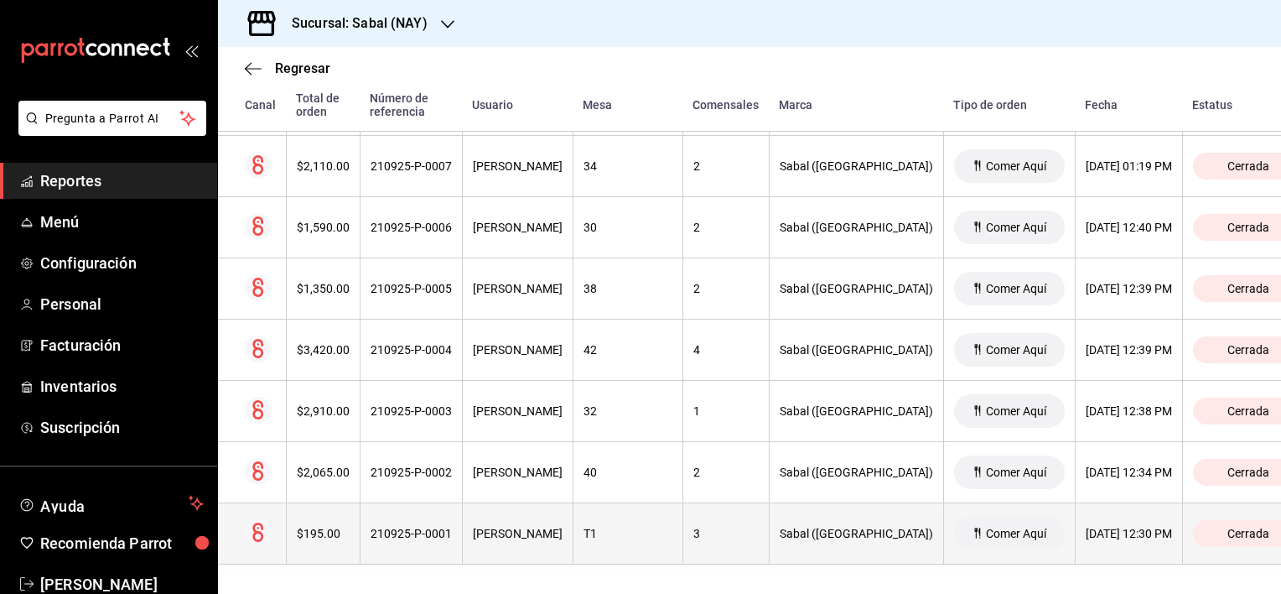
click at [631, 540] on th "T1" at bounding box center [628, 533] width 110 height 61
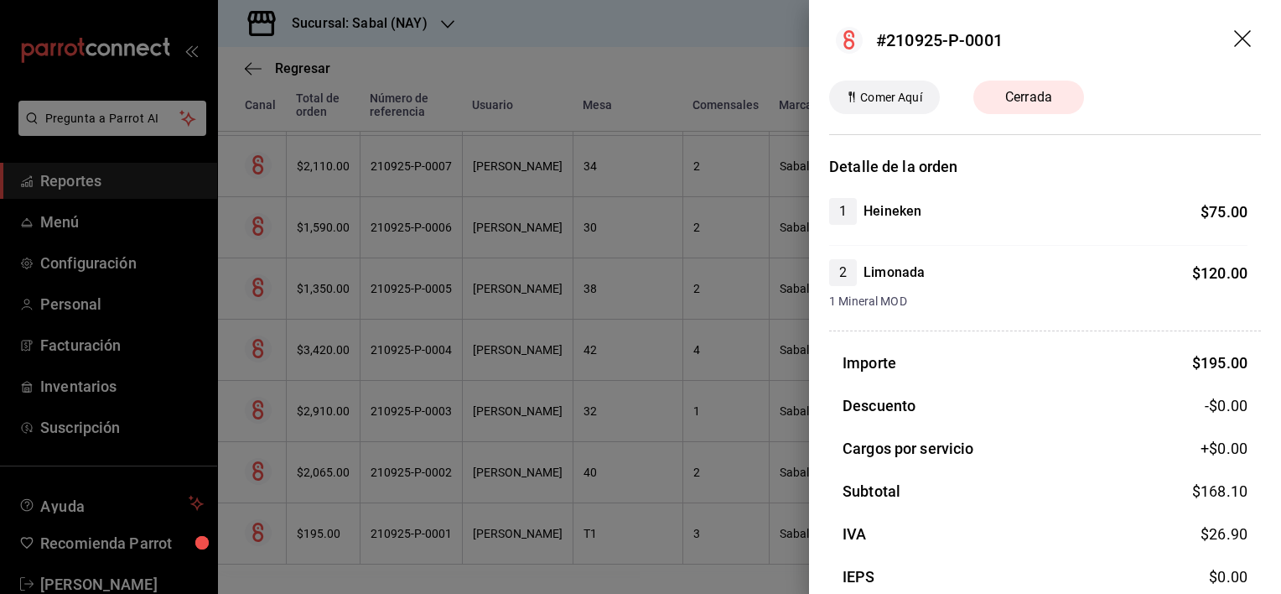
click at [1239, 32] on icon "drag" at bounding box center [1244, 40] width 20 height 20
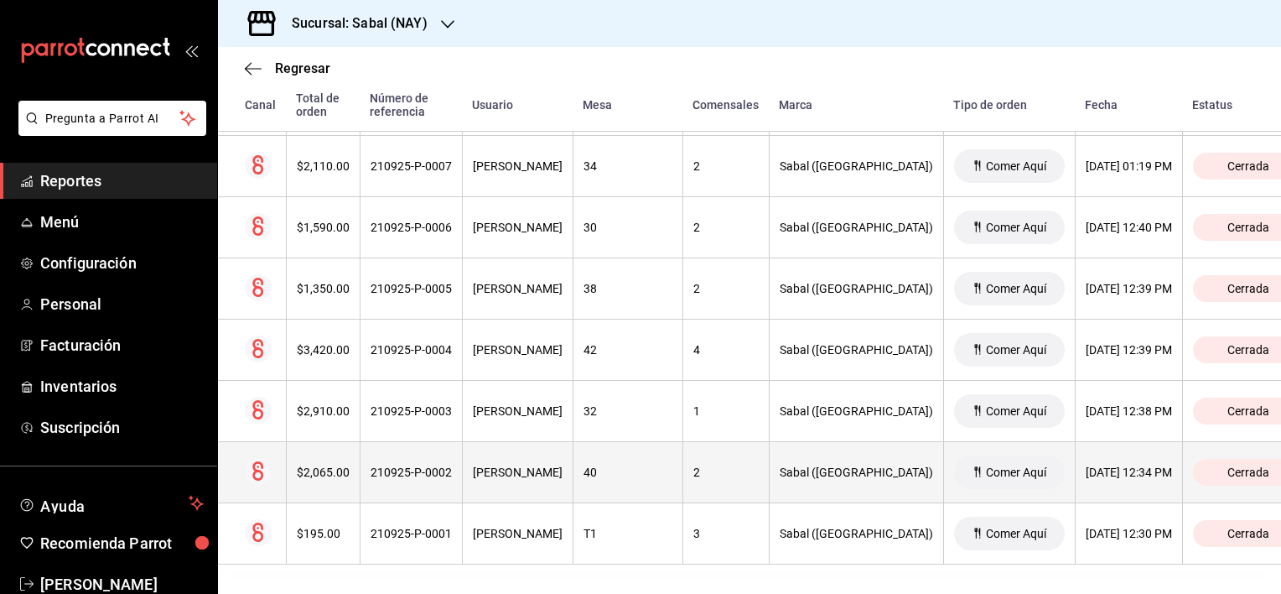
click at [709, 465] on div "2" at bounding box center [725, 471] width 65 height 13
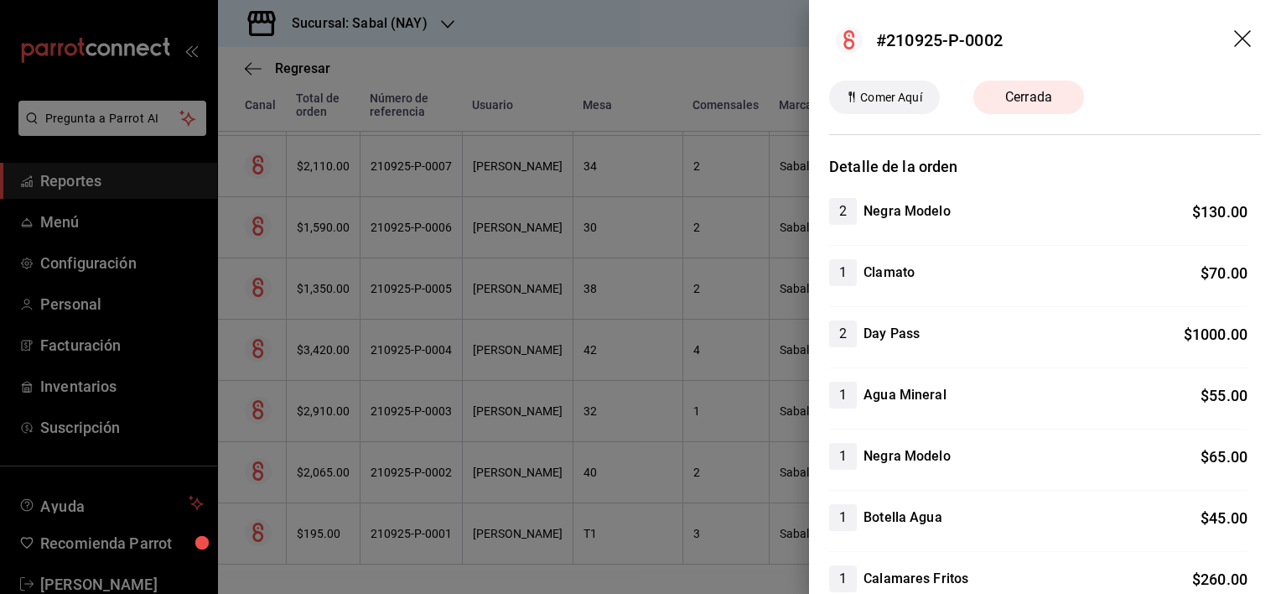
click at [1235, 33] on icon "drag" at bounding box center [1242, 38] width 17 height 17
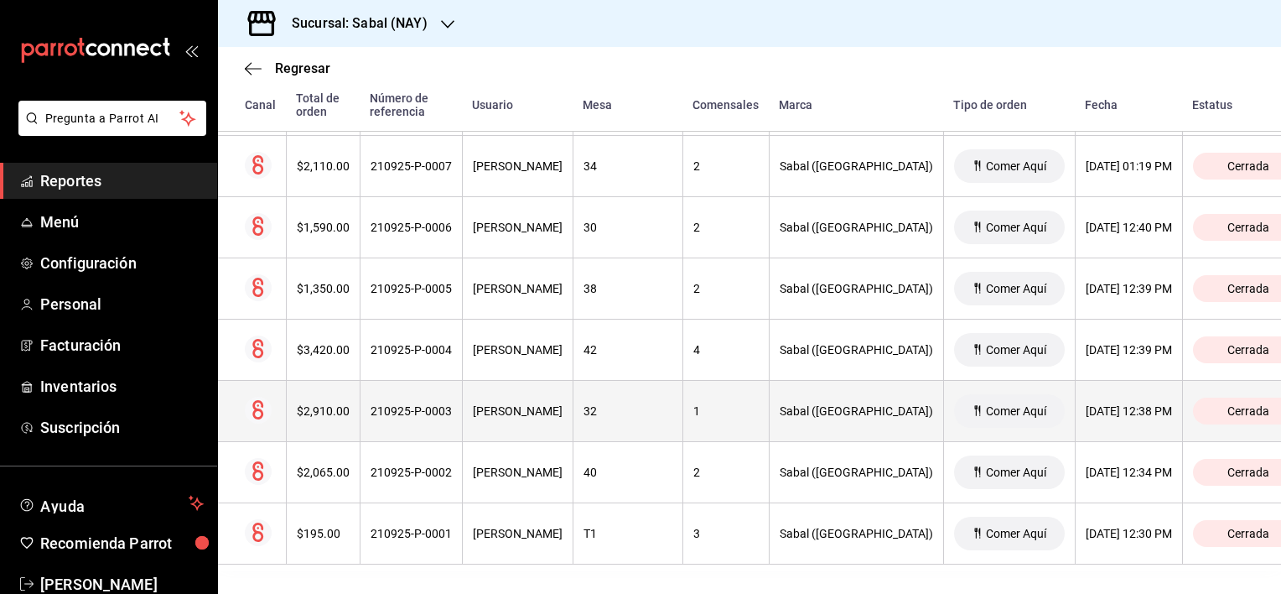
click at [641, 419] on th "32" at bounding box center [628, 411] width 110 height 61
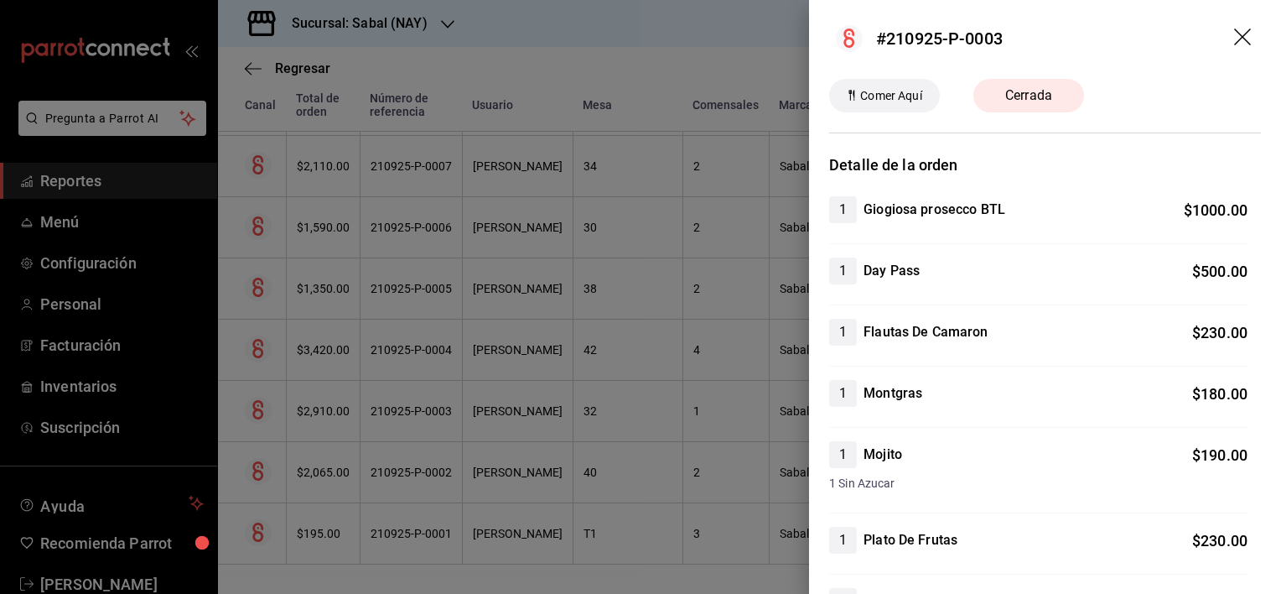
scroll to position [0, 0]
click at [1234, 37] on icon "drag" at bounding box center [1242, 38] width 17 height 17
